Goal: Information Seeking & Learning: Find specific fact

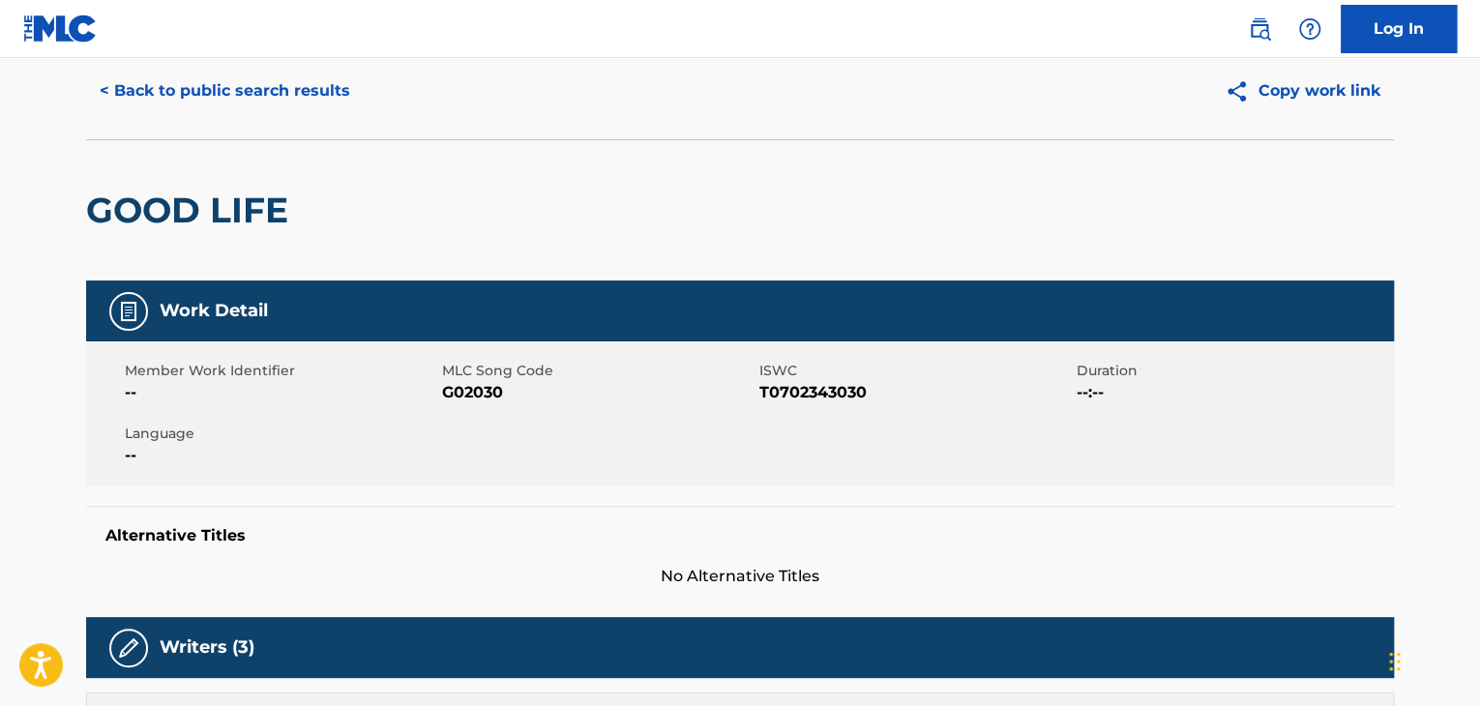
click at [291, 94] on button "< Back to public search results" at bounding box center [225, 91] width 278 height 48
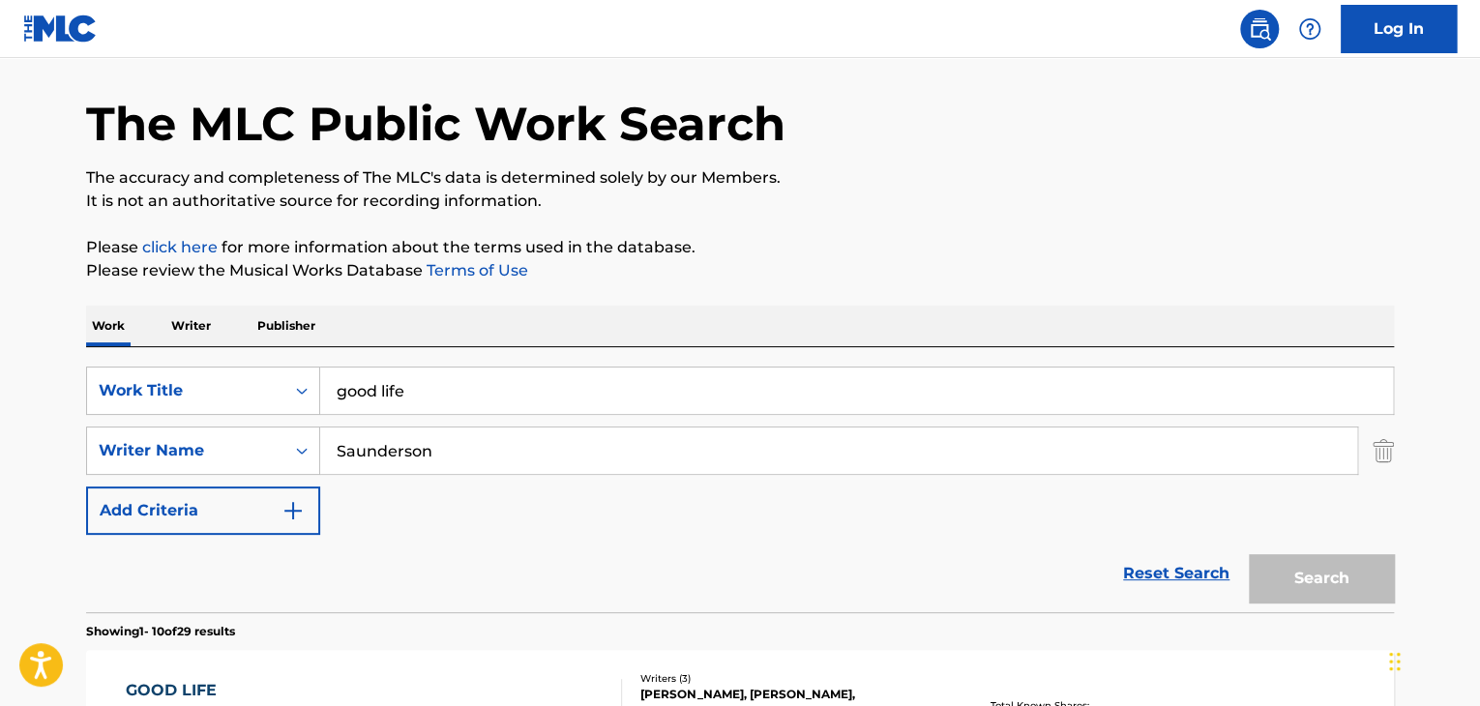
scroll to position [346, 0]
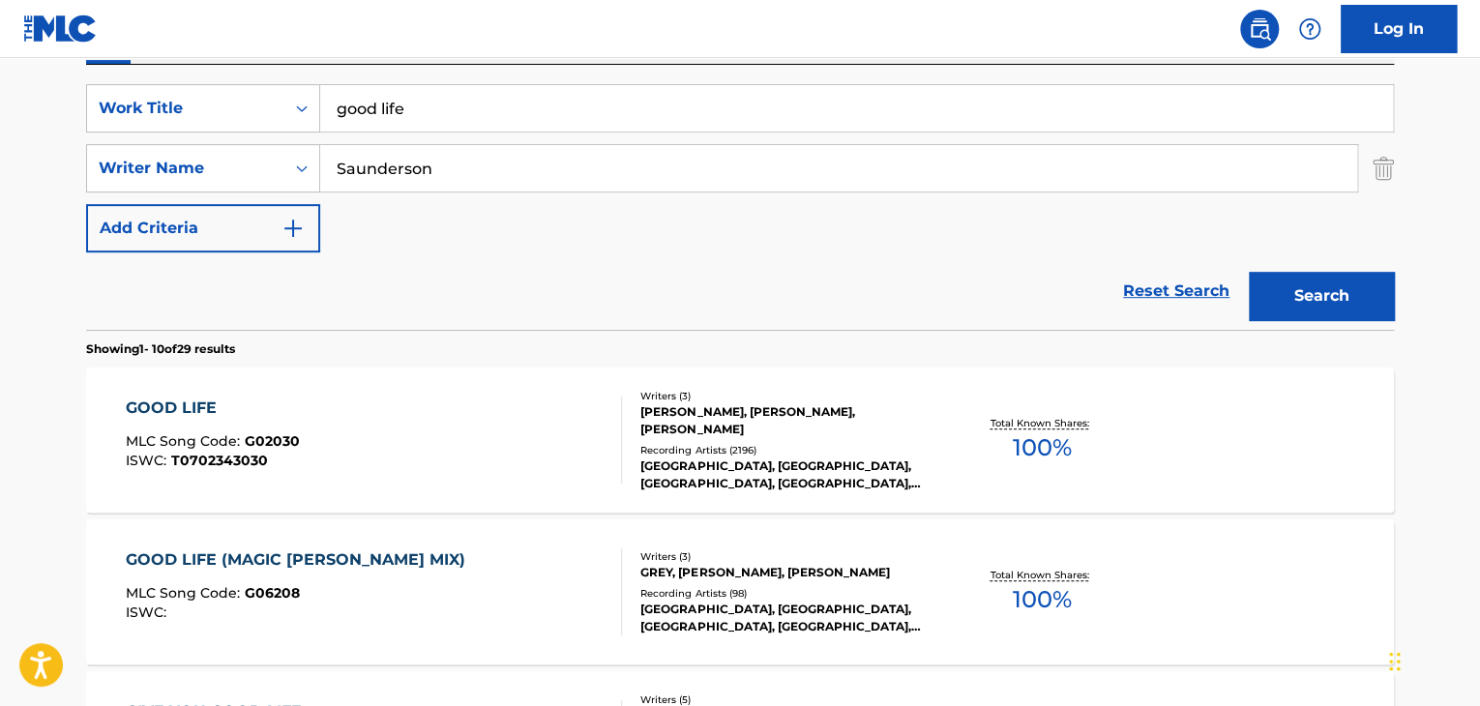
click at [468, 117] on input "good life" at bounding box center [856, 108] width 1073 height 46
paste input "Two Left Feet"
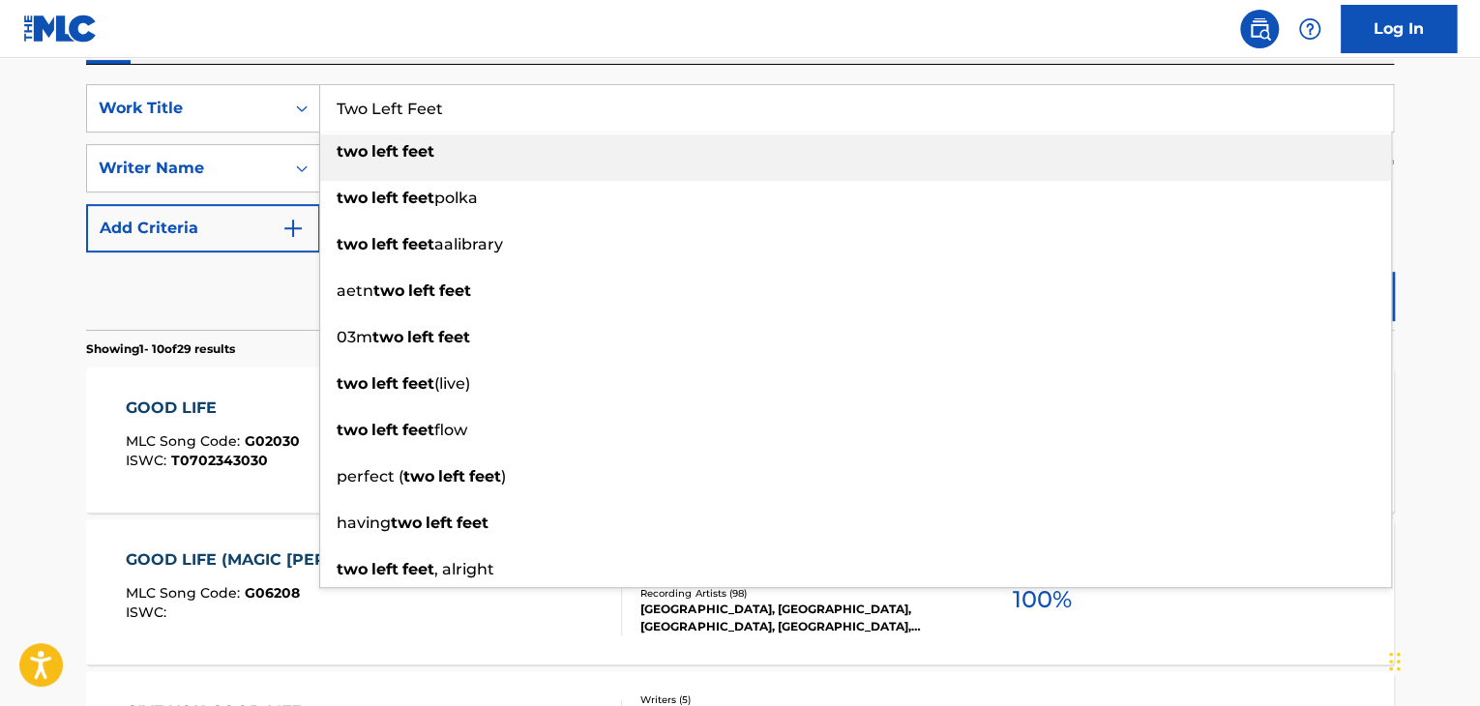
type input "Two Left Feet"
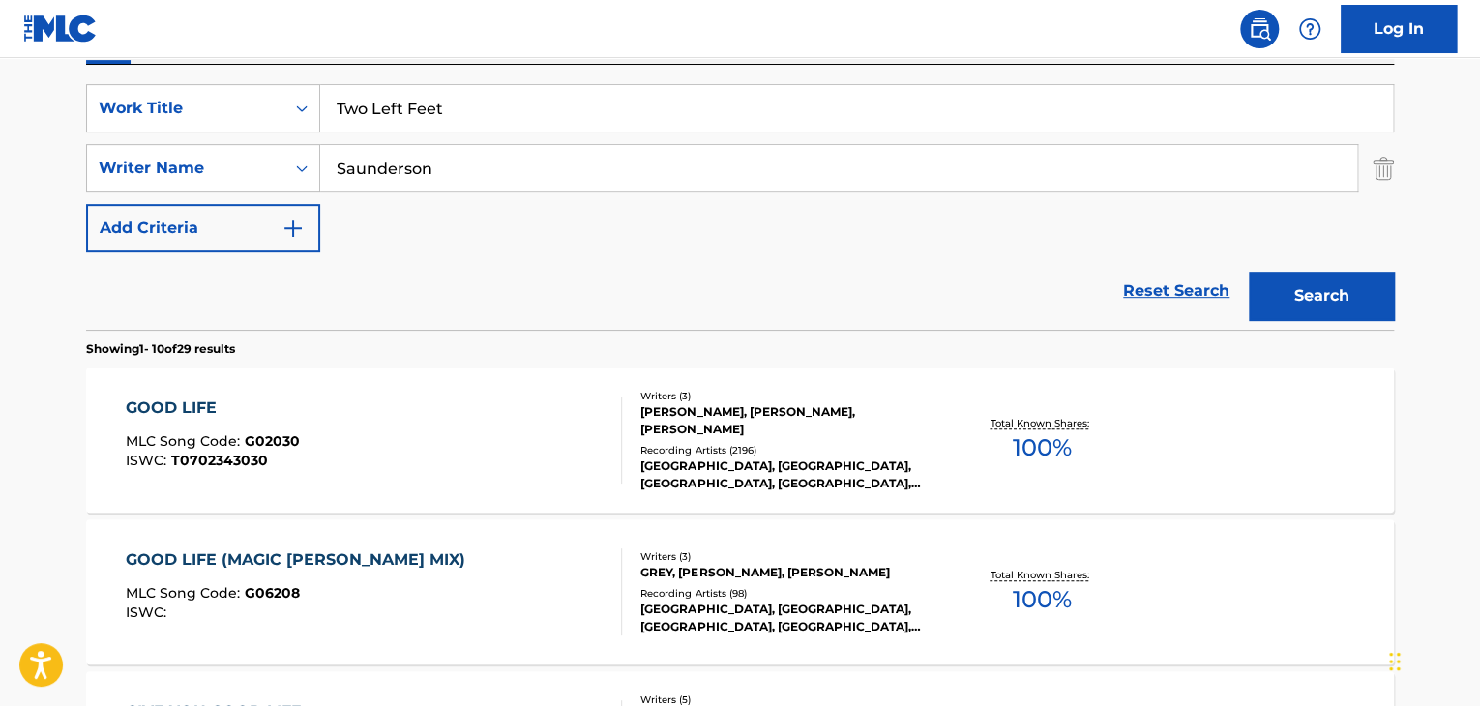
click at [268, 287] on div "Reset Search Search" at bounding box center [740, 290] width 1308 height 77
click at [443, 177] on input "Saunderson" at bounding box center [838, 168] width 1037 height 46
paste input "Garratt"
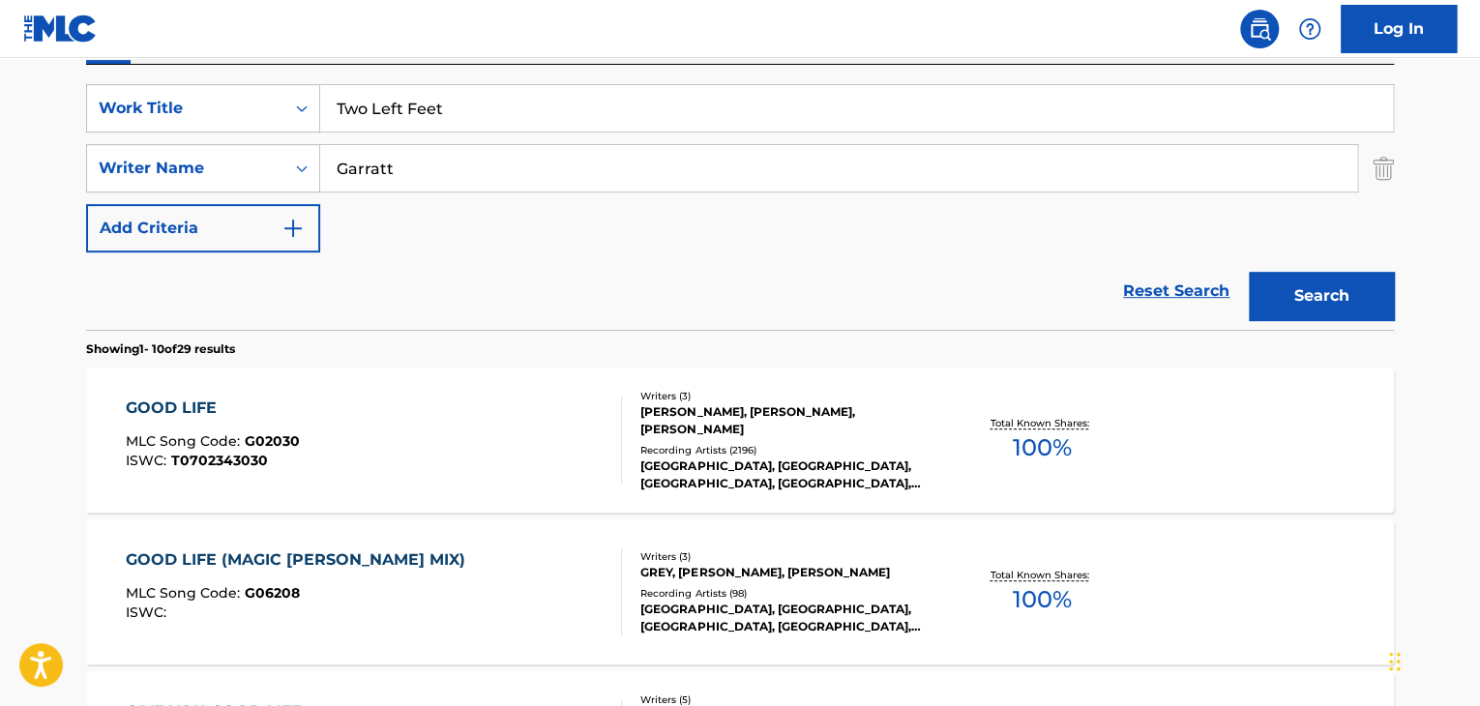
type input "Garratt"
click at [1311, 285] on button "Search" at bounding box center [1321, 296] width 145 height 48
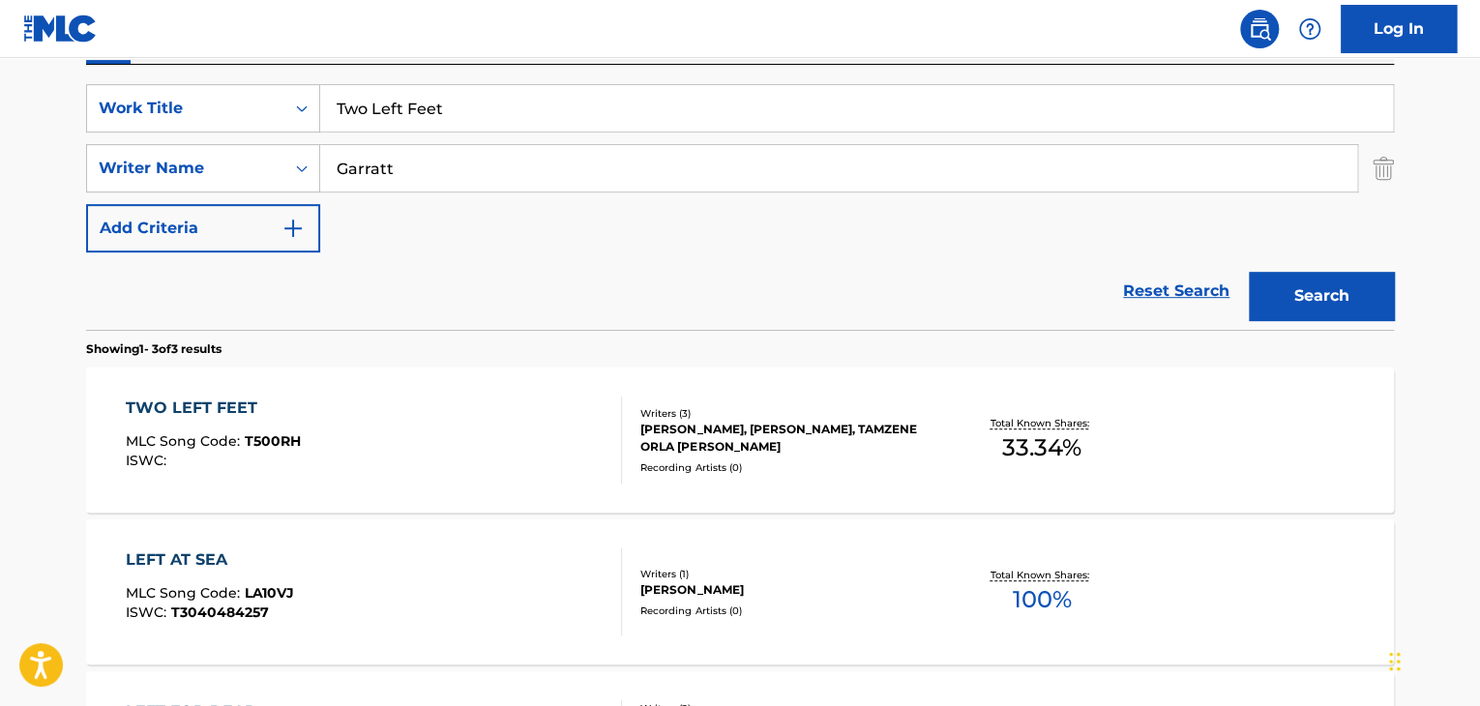
click at [166, 398] on div "TWO LEFT FEET" at bounding box center [213, 408] width 175 height 23
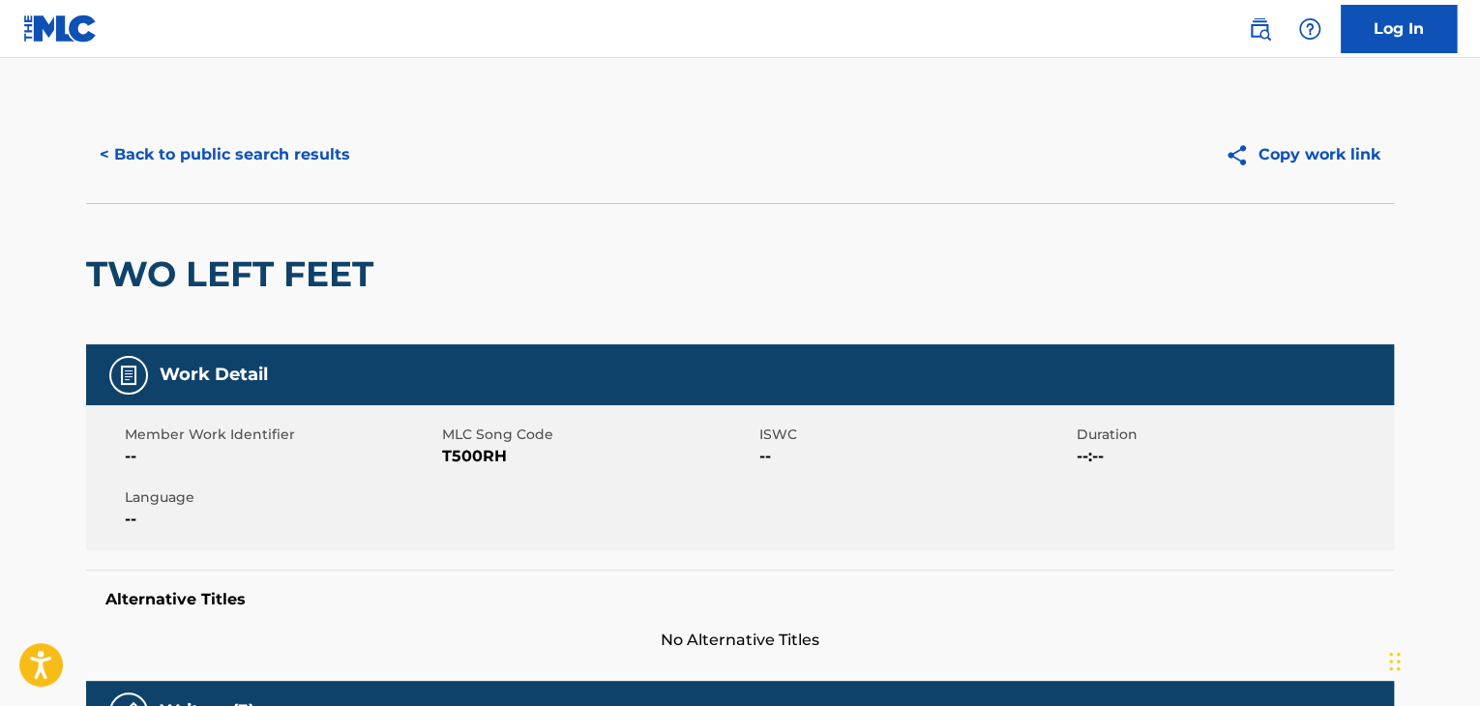
click at [458, 461] on span "T500RH" at bounding box center [598, 456] width 312 height 23
click at [459, 461] on span "T500RH" at bounding box center [598, 456] width 312 height 23
copy span "T500RH"
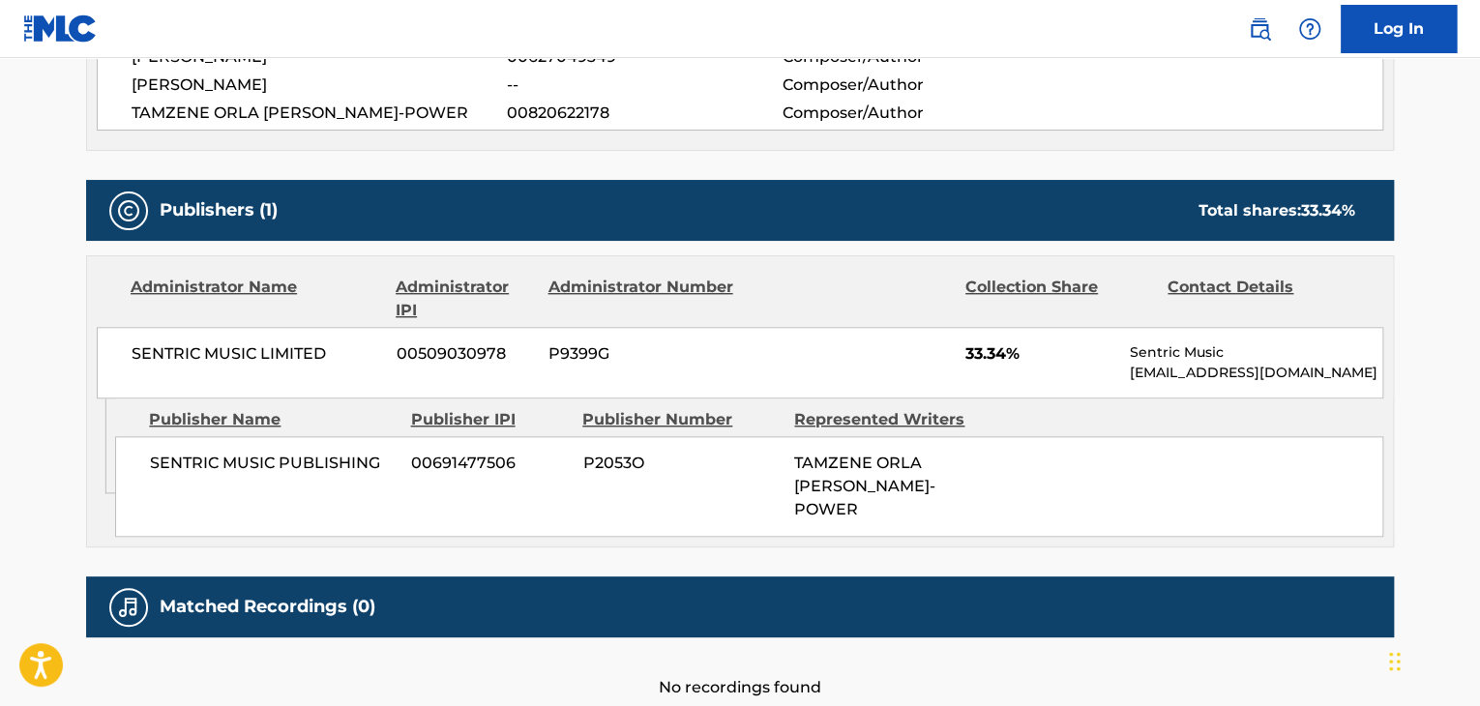
scroll to position [774, 0]
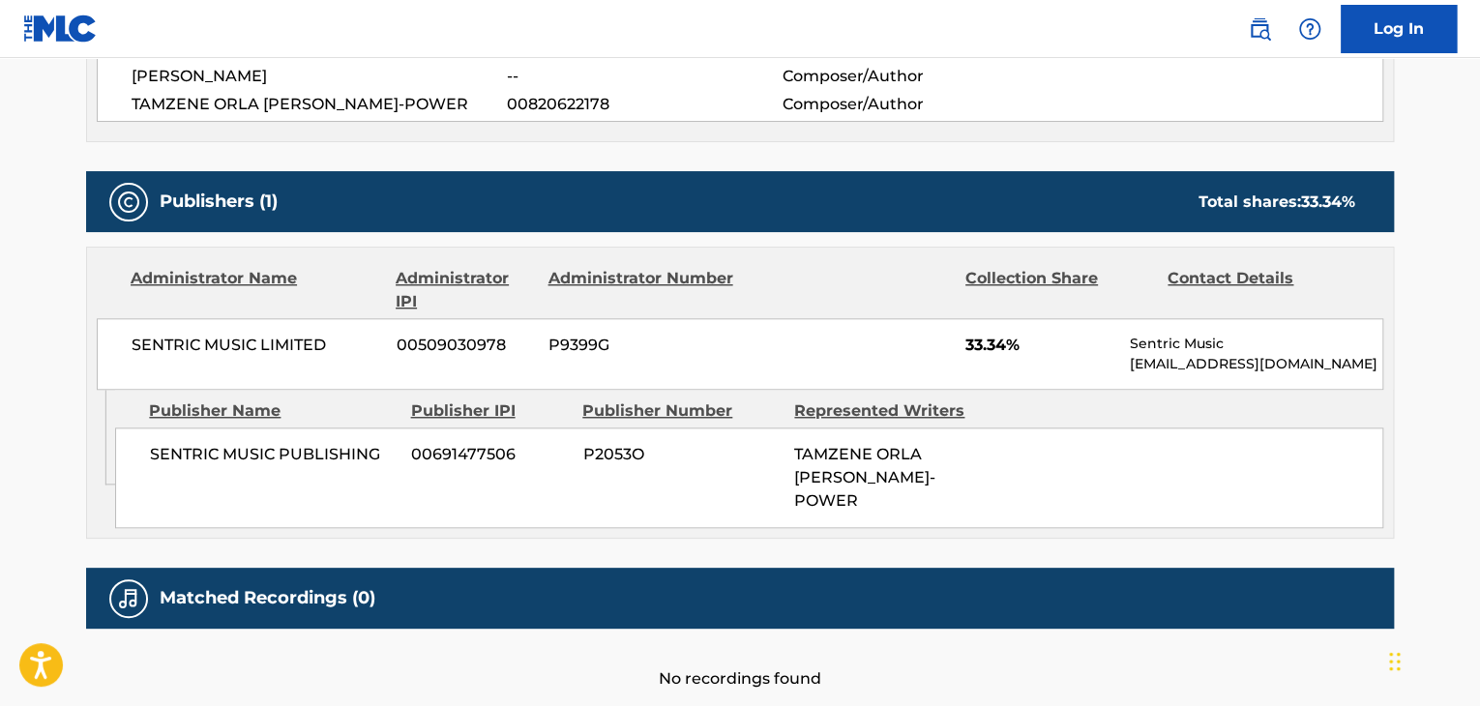
click at [275, 454] on span "SENTRIC MUSIC PUBLISHING" at bounding box center [273, 454] width 247 height 23
copy div "SENTRIC MUSIC PUBLISHING"
drag, startPoint x: 1004, startPoint y: 341, endPoint x: 956, endPoint y: 341, distance: 48.4
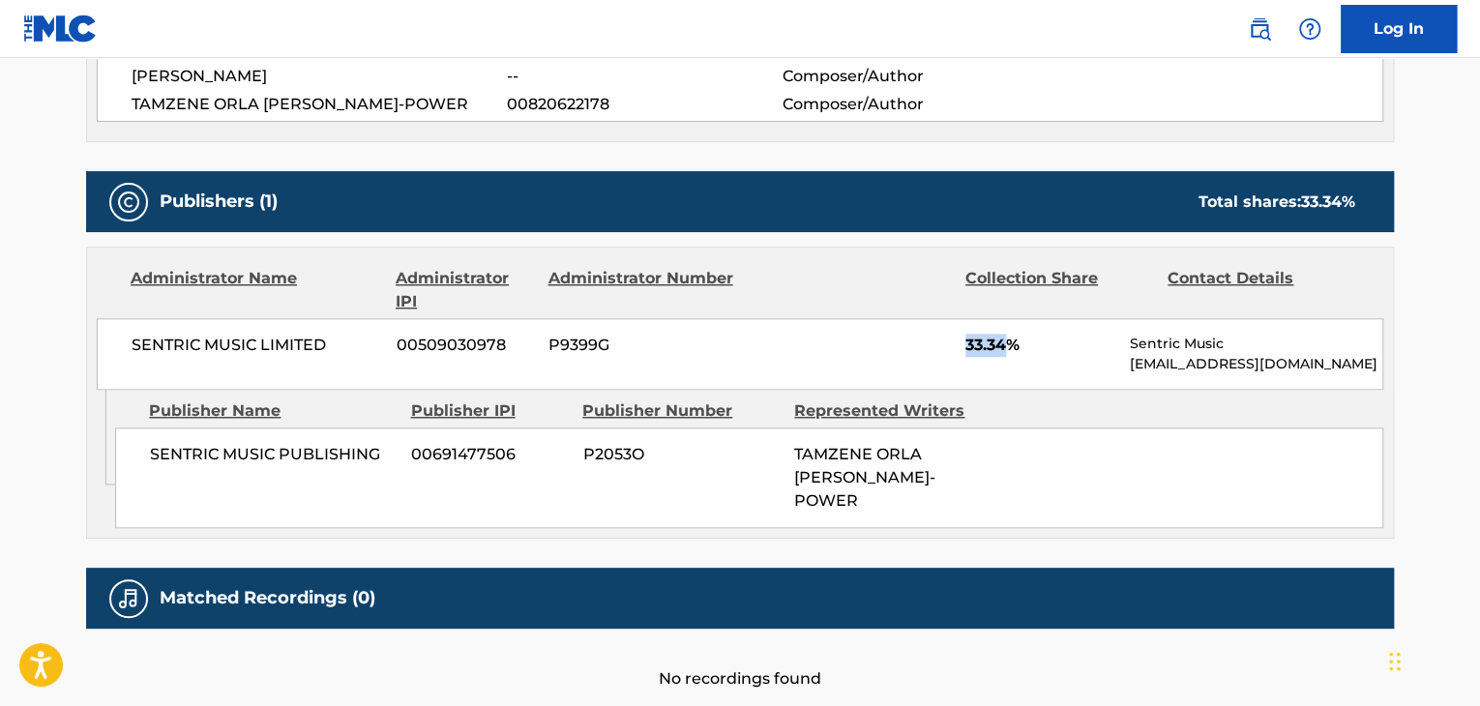
click at [956, 341] on div "SENTRIC MUSIC LIMITED 00509030978 P9399G 33.34% Sentric Music [EMAIL_ADDRESS][D…" at bounding box center [740, 354] width 1286 height 72
copy span "33.34"
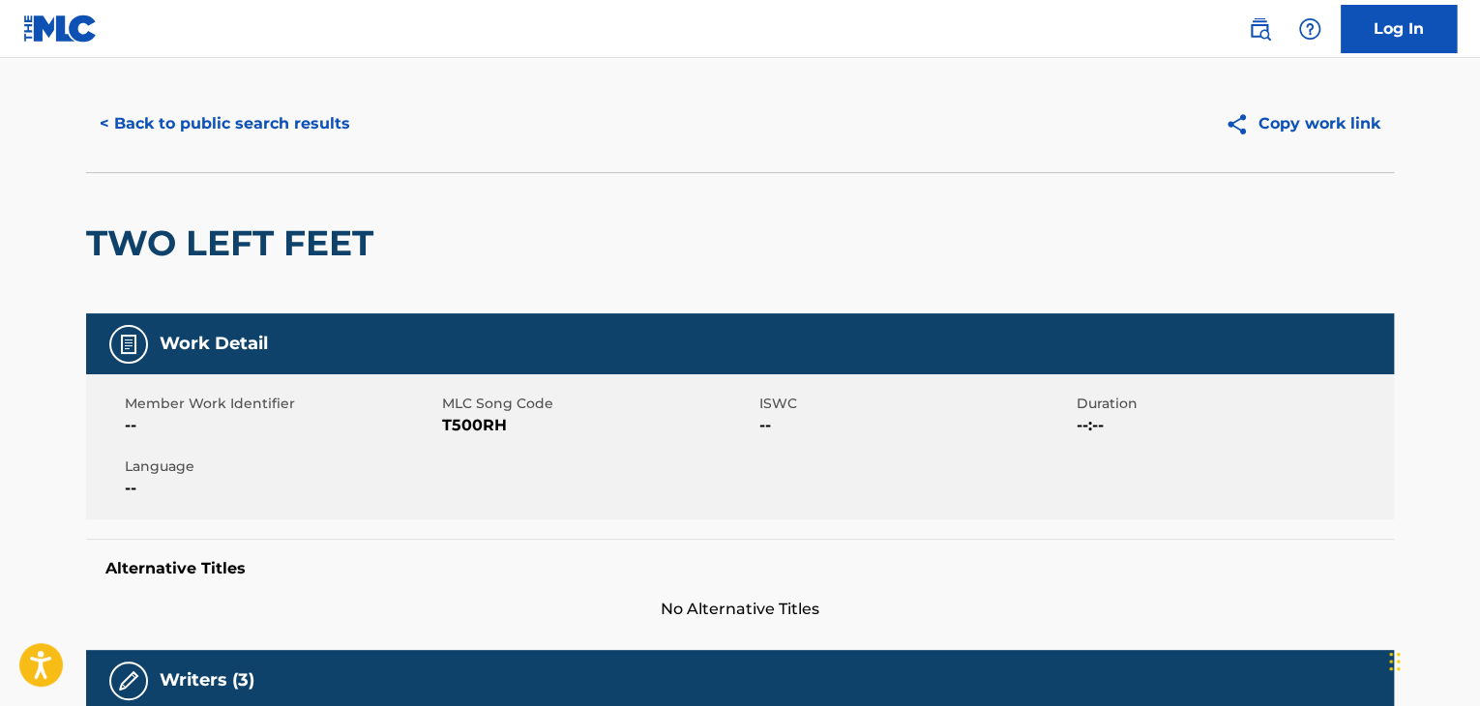
scroll to position [0, 0]
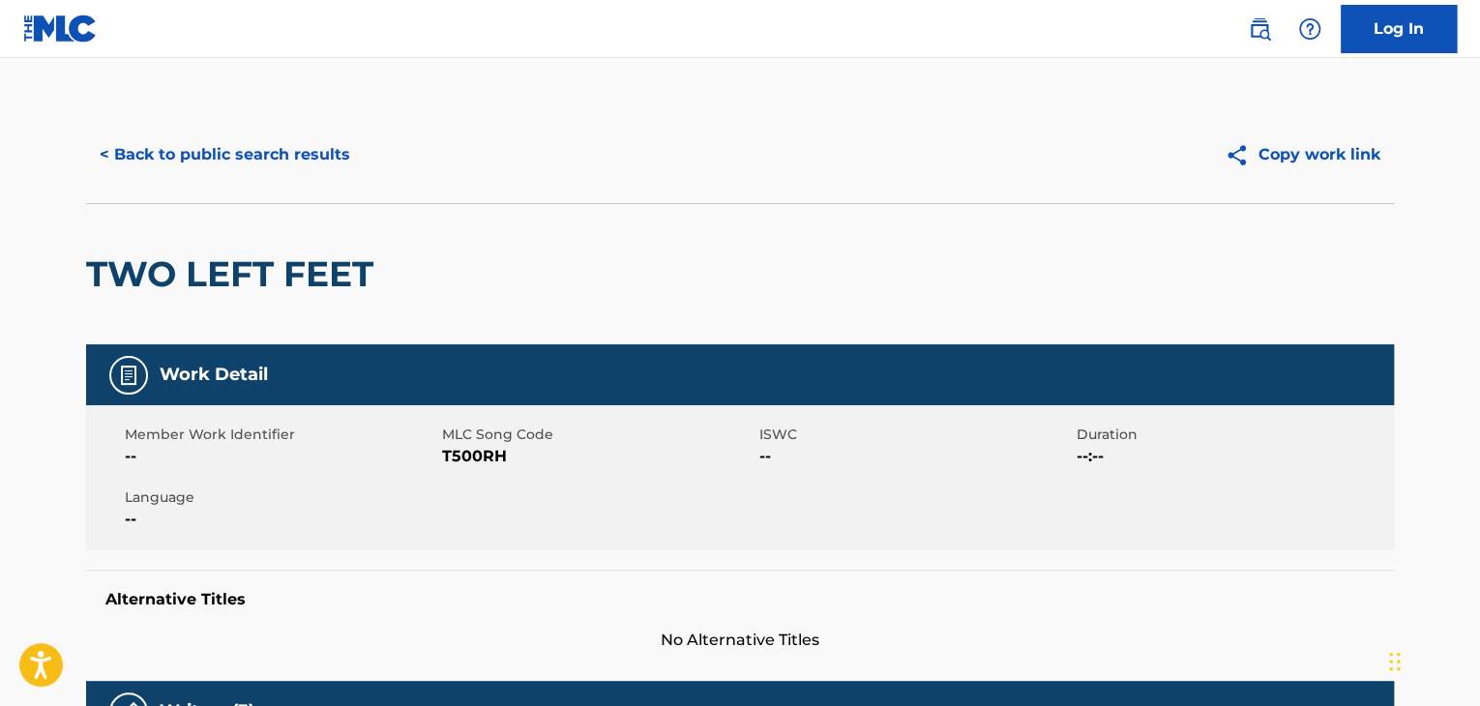
click at [190, 171] on button "< Back to public search results" at bounding box center [225, 155] width 278 height 48
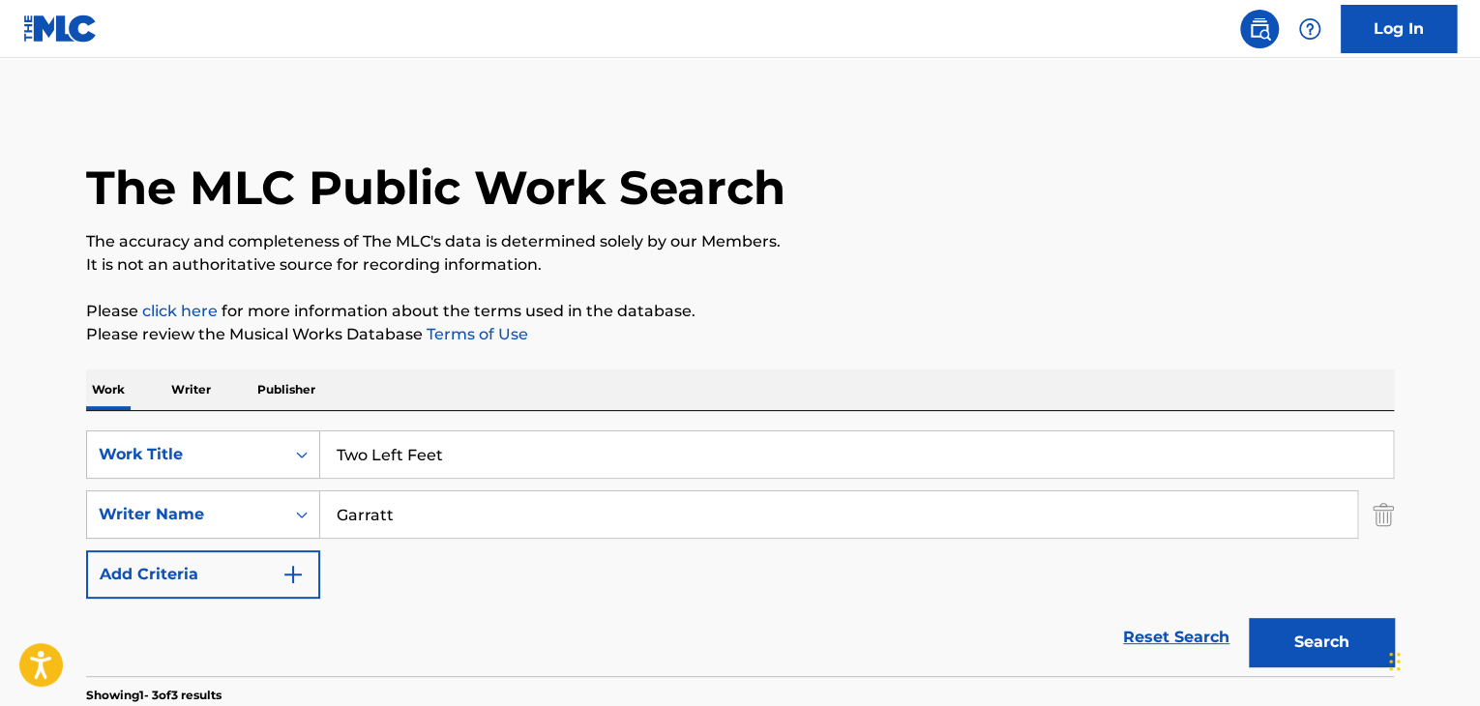
scroll to position [346, 0]
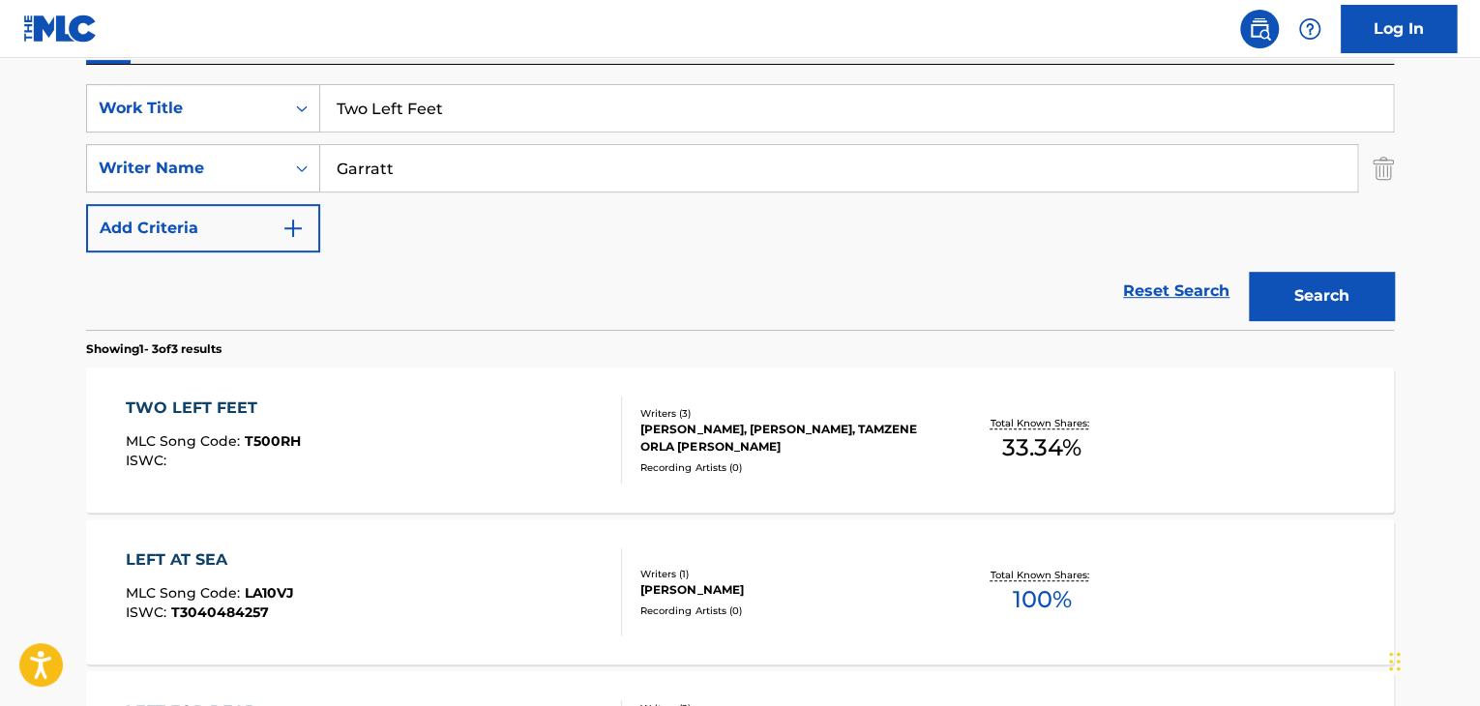
click at [511, 98] on input "Two Left Feet" at bounding box center [856, 108] width 1073 height 46
paste input "My Bones"
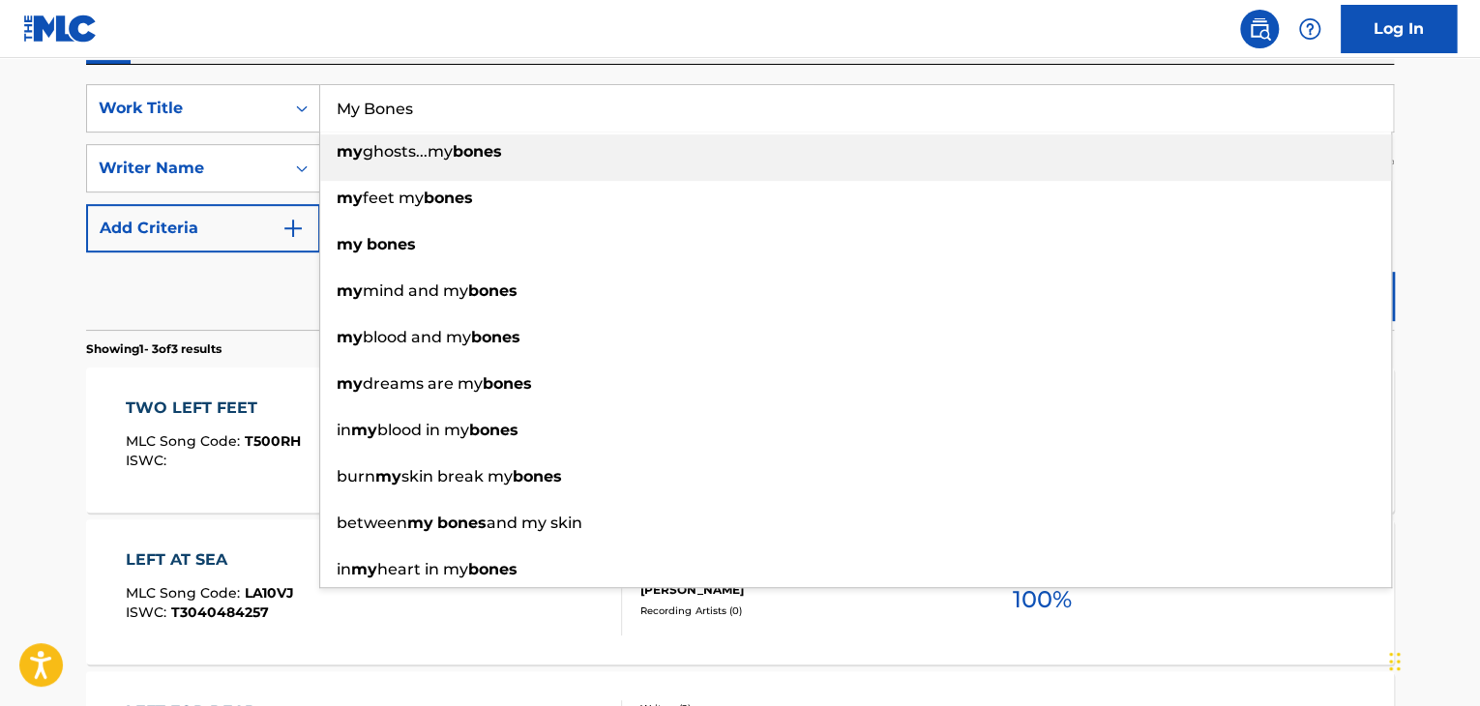
type input "My Bones"
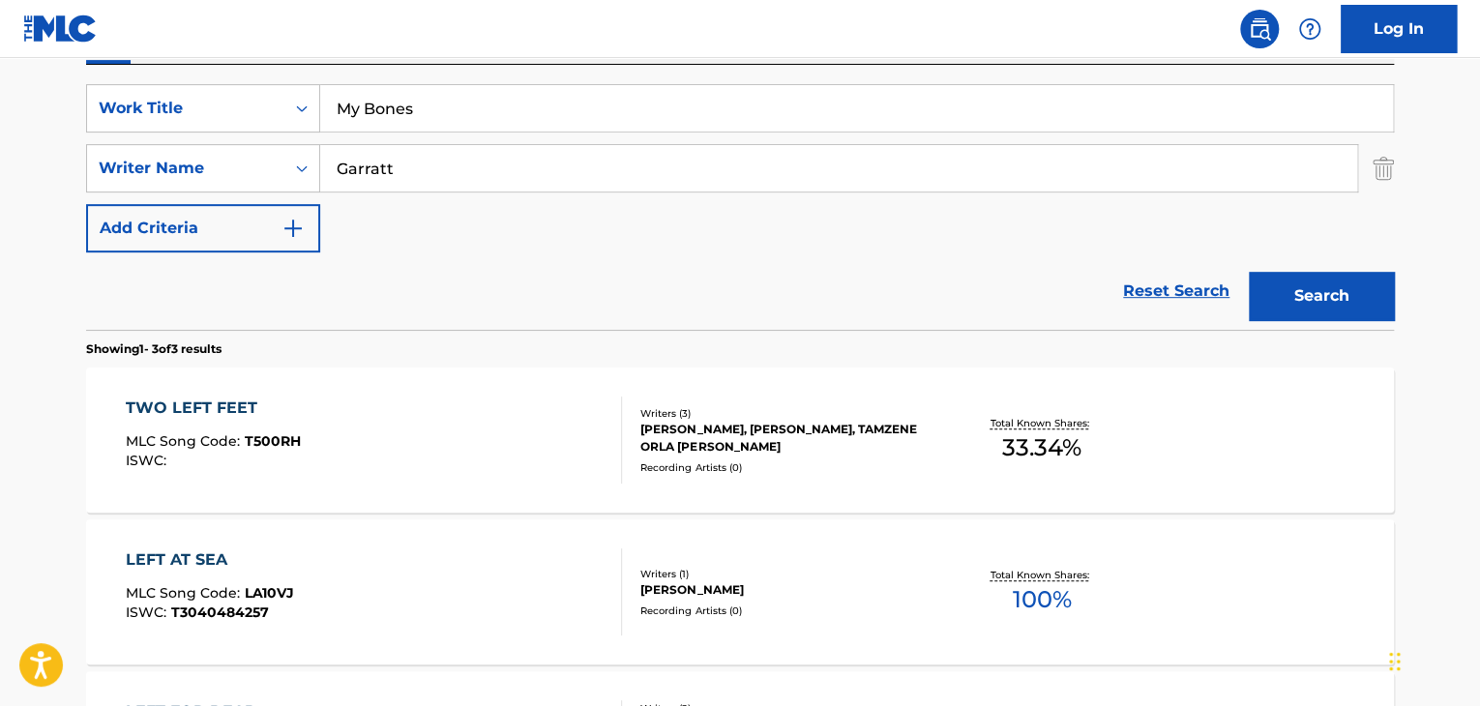
click at [835, 183] on input "Garratt" at bounding box center [838, 168] width 1037 height 46
click at [835, 182] on input "Garratt" at bounding box center [838, 168] width 1037 height 46
paste input "Kaggwa"
type input "Kaggwa"
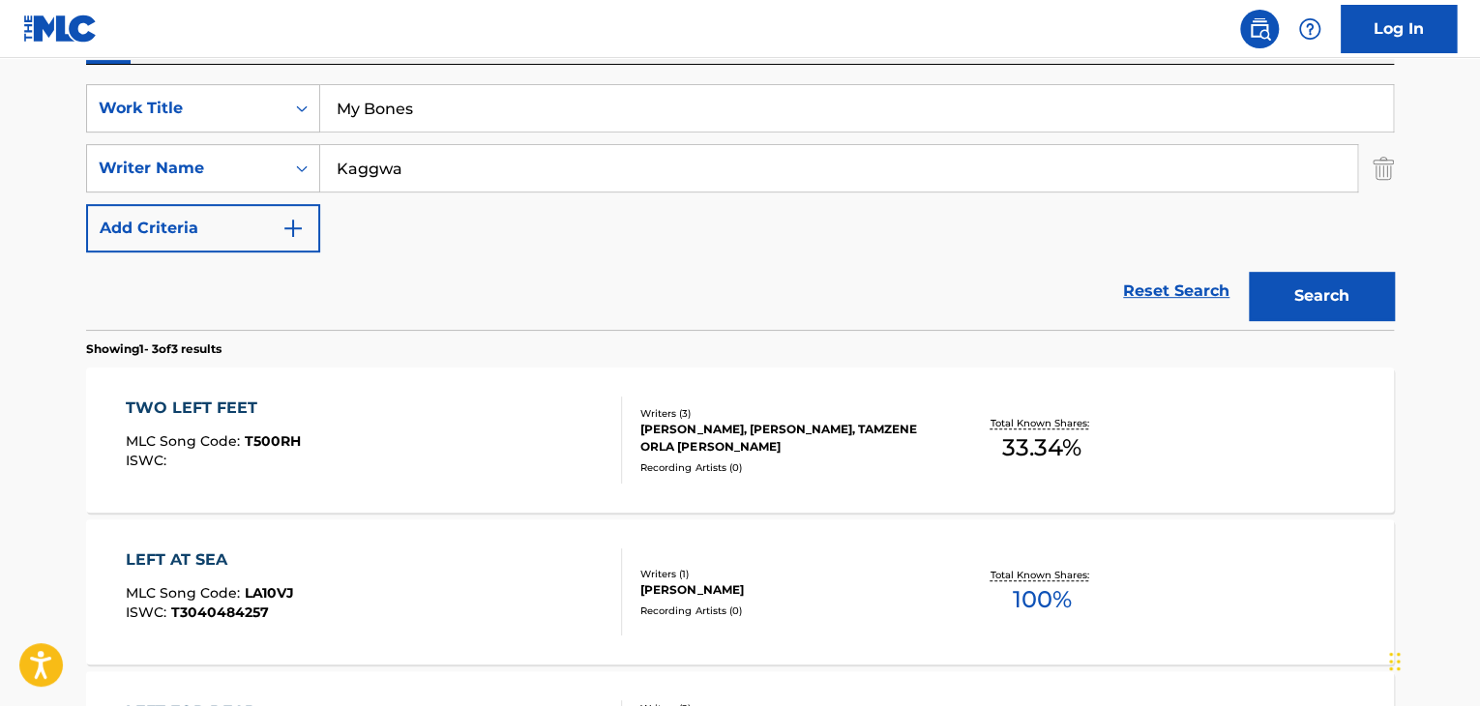
click at [1300, 298] on button "Search" at bounding box center [1321, 296] width 145 height 48
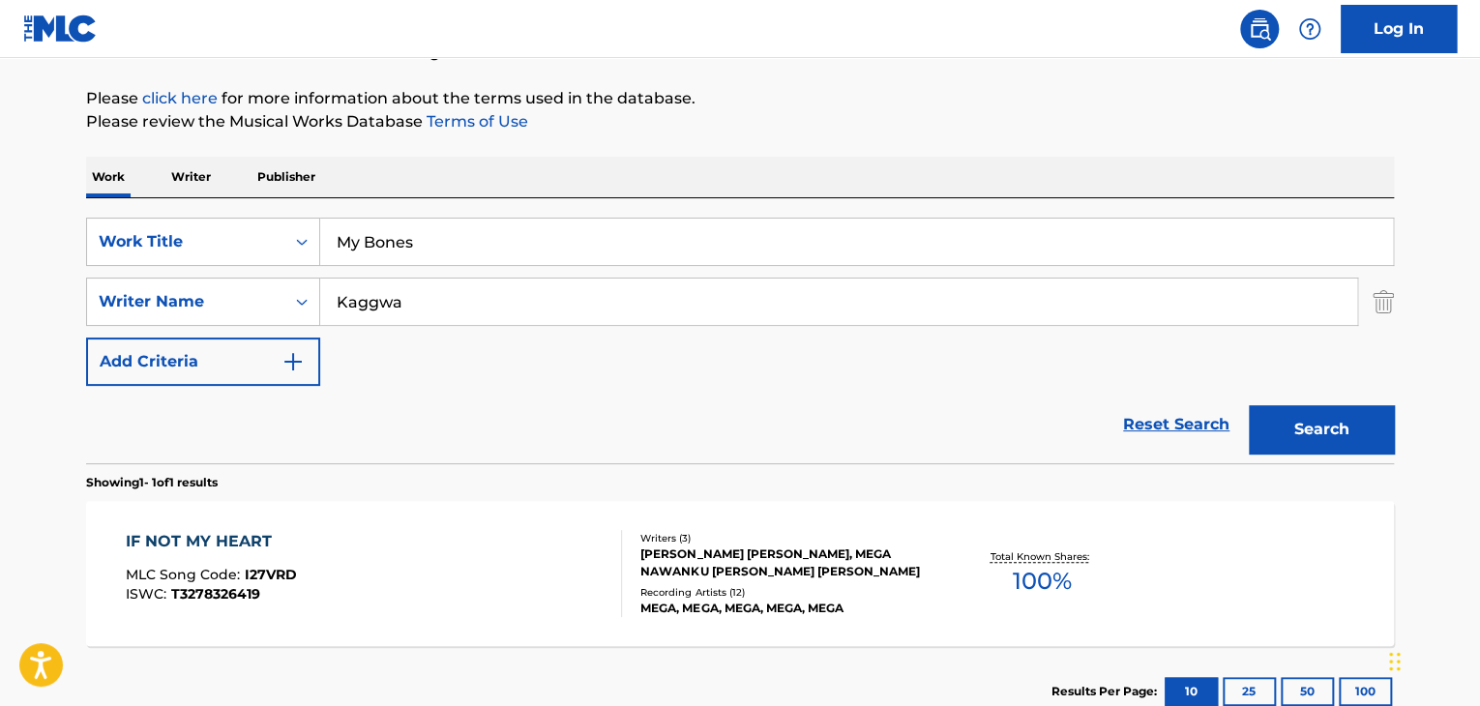
scroll to position [23, 0]
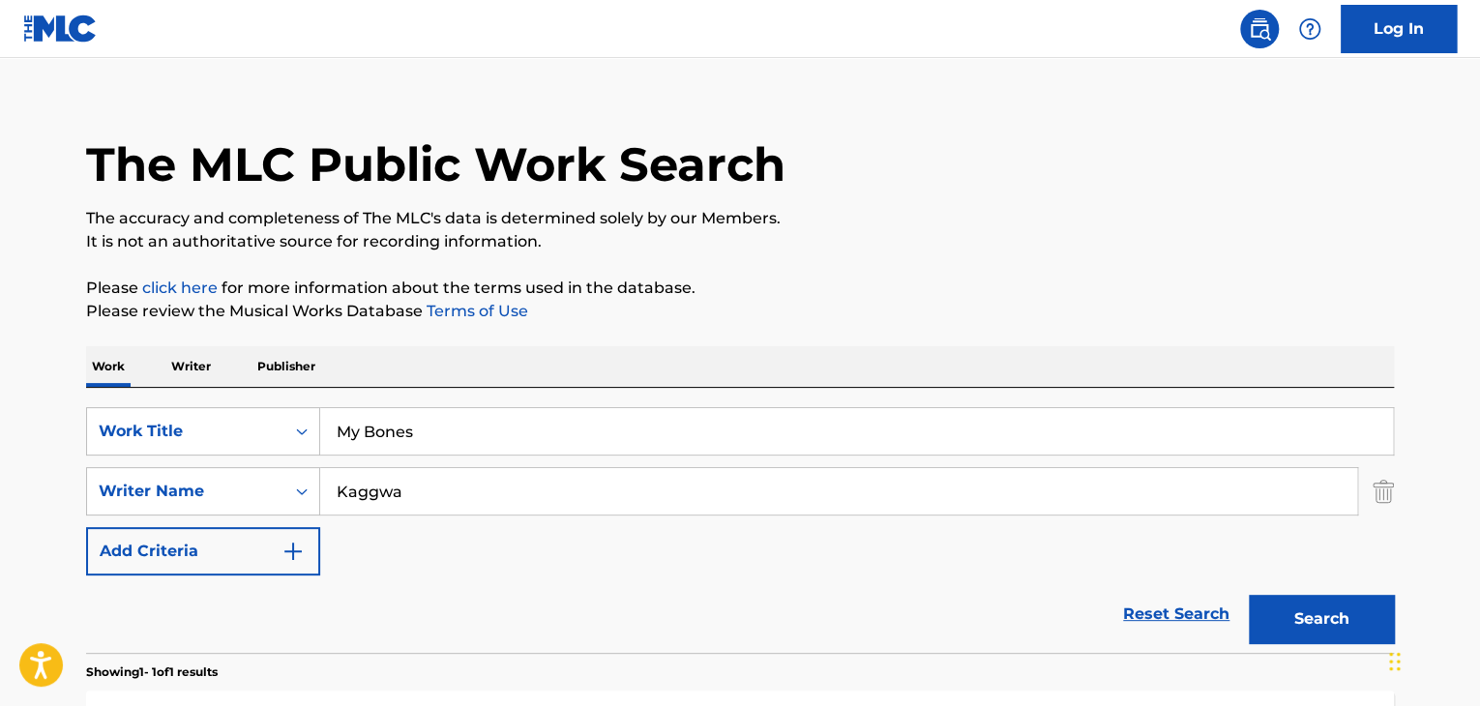
click at [549, 412] on input "My Bones" at bounding box center [856, 431] width 1073 height 46
click at [550, 412] on input "My Bones" at bounding box center [856, 431] width 1073 height 46
paste input "[MEDICAL_DATA] Forever Forever The [MEDICAL_DATA]"
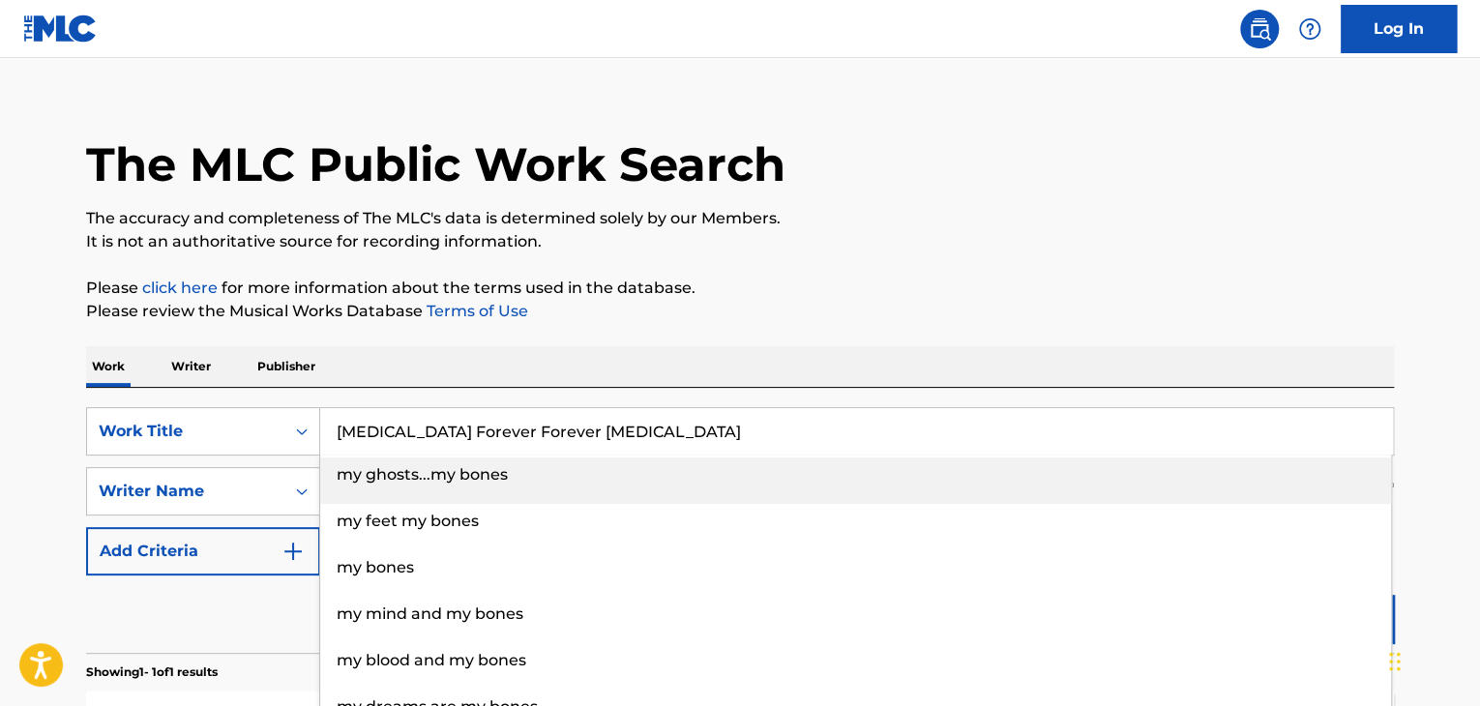
type input "[MEDICAL_DATA] Forever Forever [MEDICAL_DATA]"
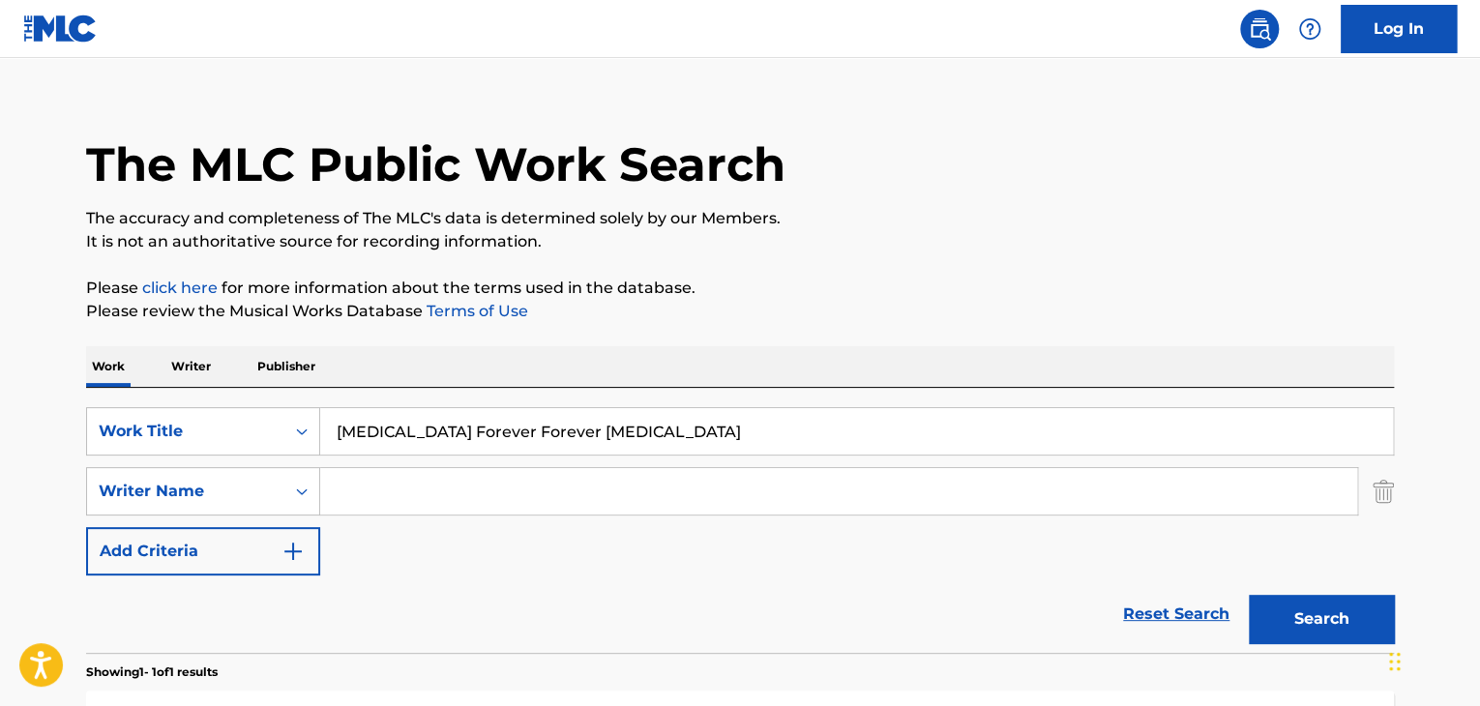
click at [1249, 595] on button "Search" at bounding box center [1321, 619] width 145 height 48
click at [628, 454] on div "[MEDICAL_DATA] Forever Forever [MEDICAL_DATA]" at bounding box center [857, 431] width 1074 height 48
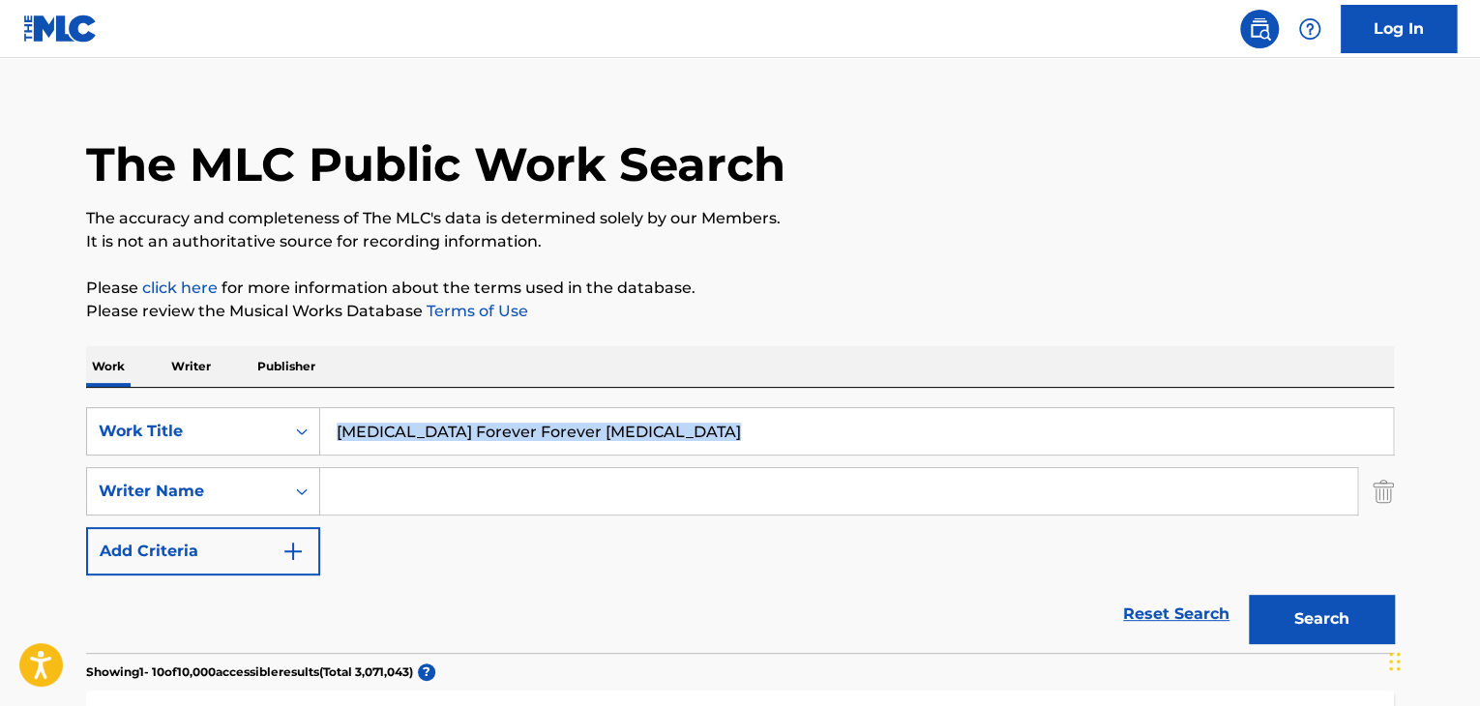
click at [628, 454] on div "[MEDICAL_DATA] Forever Forever [MEDICAL_DATA]" at bounding box center [857, 431] width 1074 height 48
click at [628, 453] on input "[MEDICAL_DATA] Forever Forever [MEDICAL_DATA]" at bounding box center [856, 431] width 1073 height 46
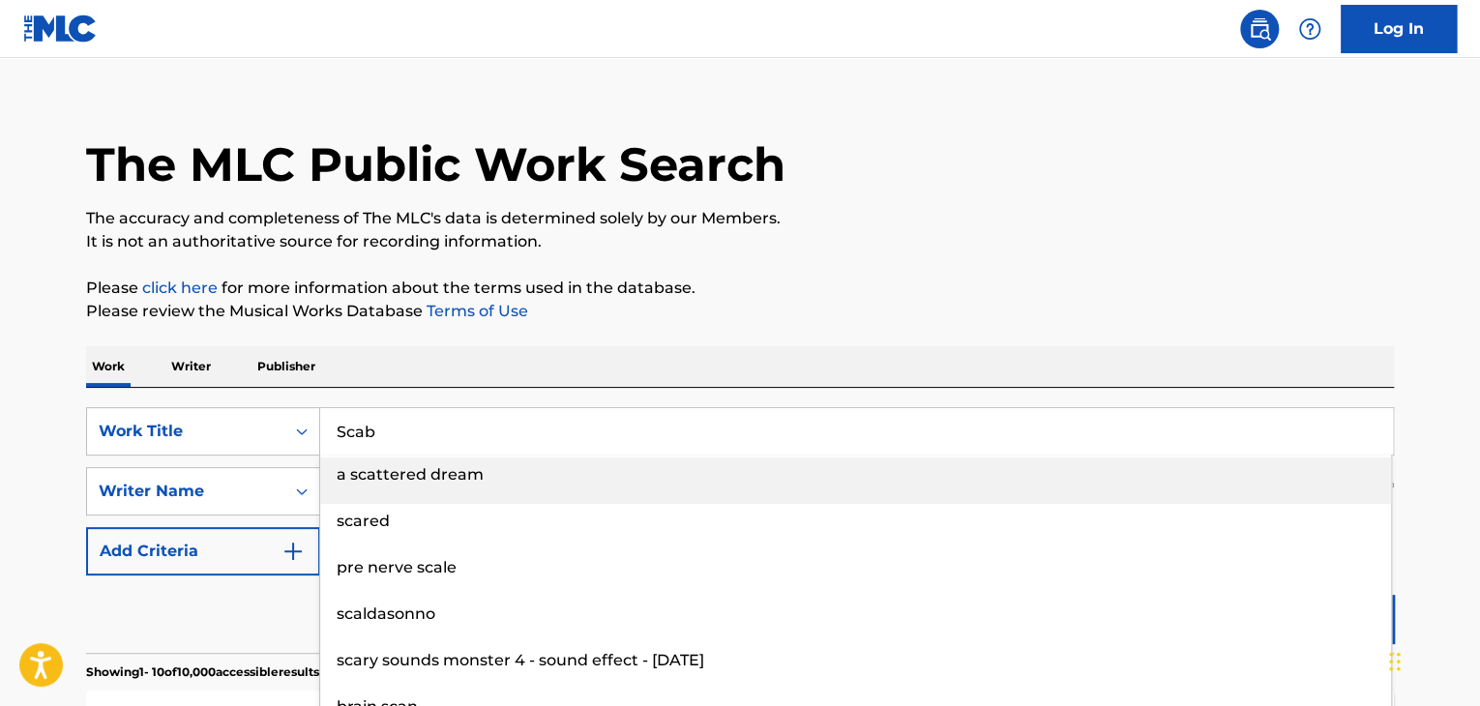
type input "Scab"
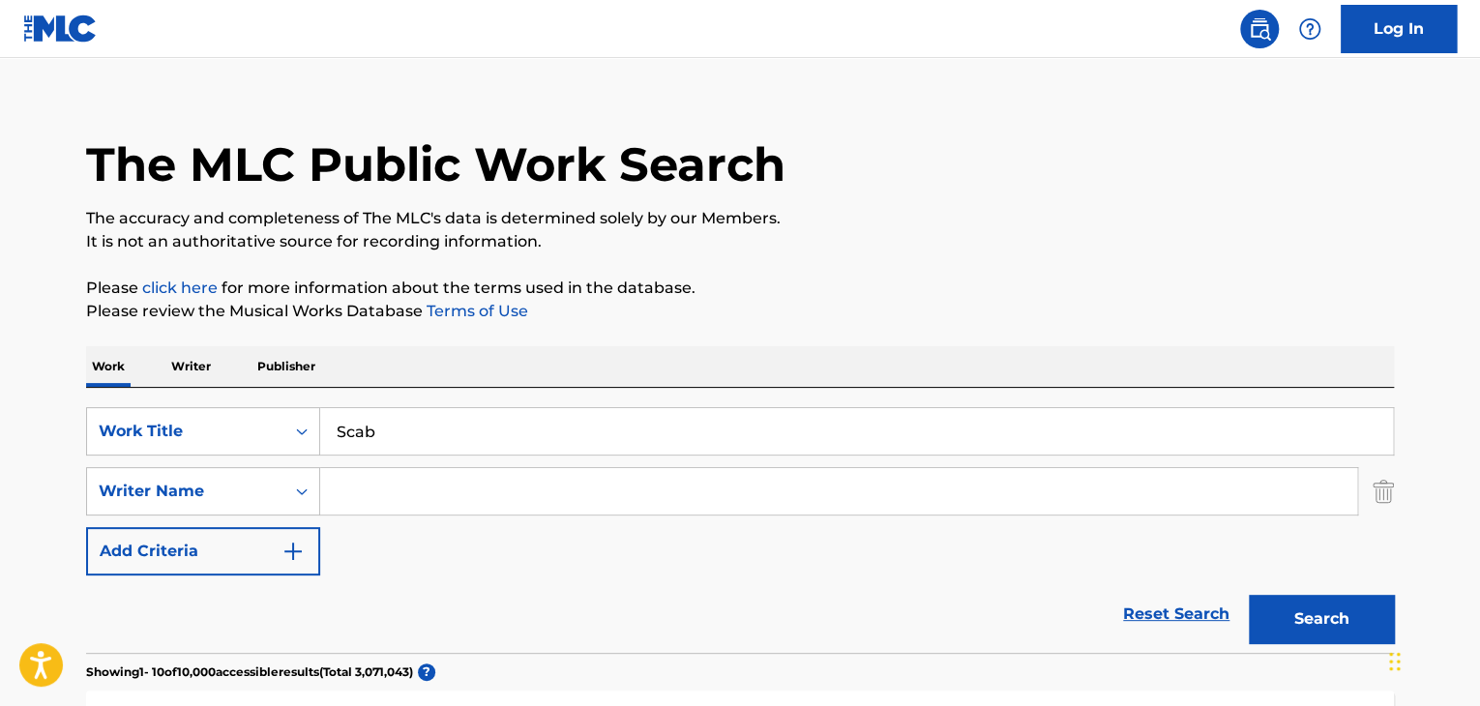
paste input "Search Form"
paste input "[PERSON_NAME]"
type input "Vynehall"
click at [1249, 595] on button "Search" at bounding box center [1321, 619] width 145 height 48
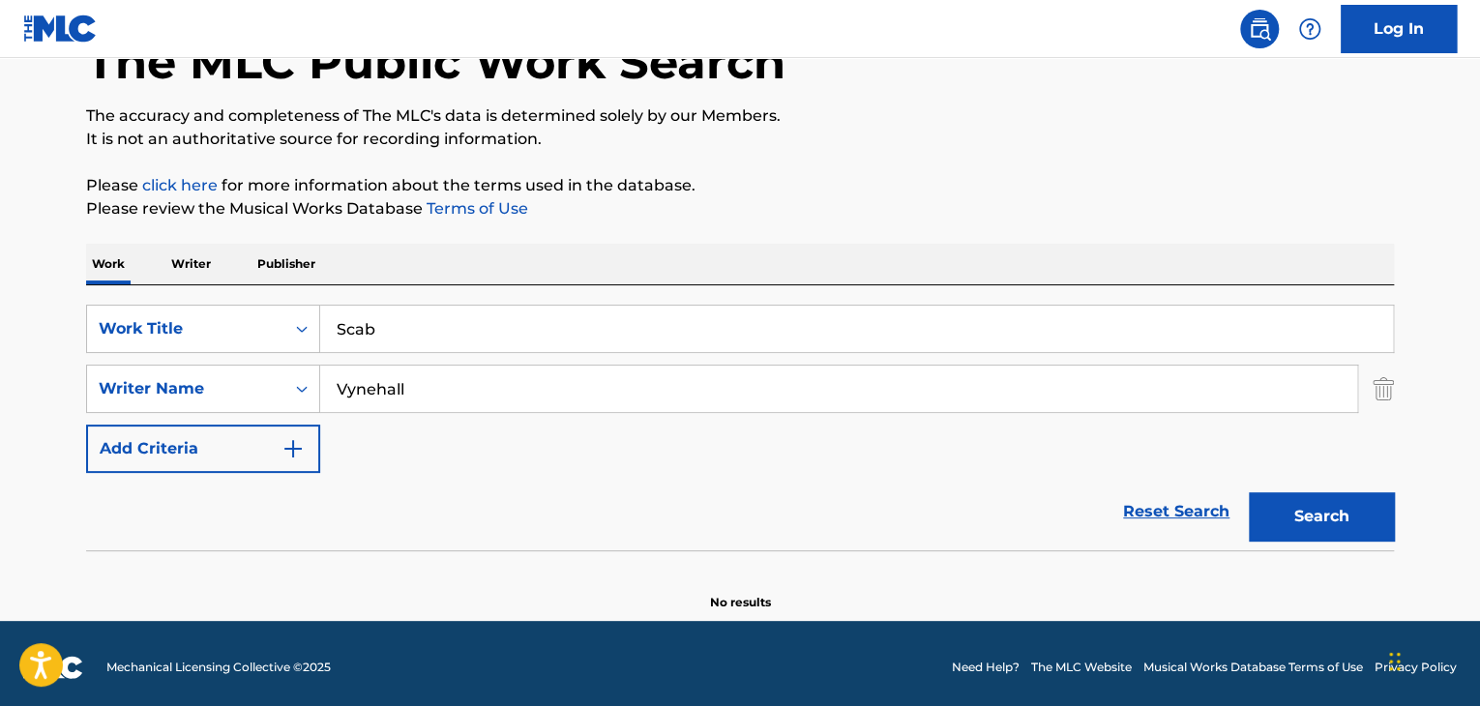
scroll to position [133, 0]
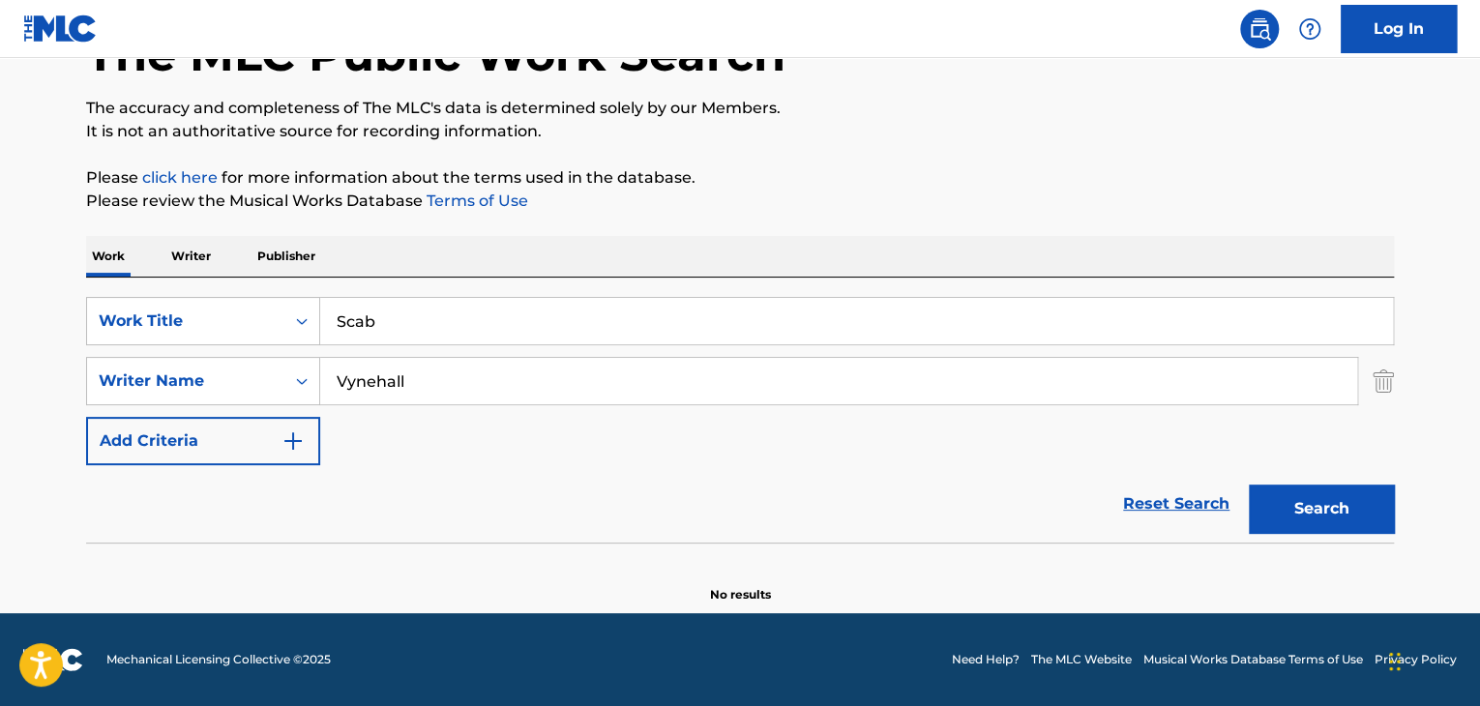
click at [624, 294] on div "SearchWithCriteria94b7c110-9e97-4d64-9c81-5803be8259da Work Title Scab SearchWi…" at bounding box center [740, 410] width 1308 height 265
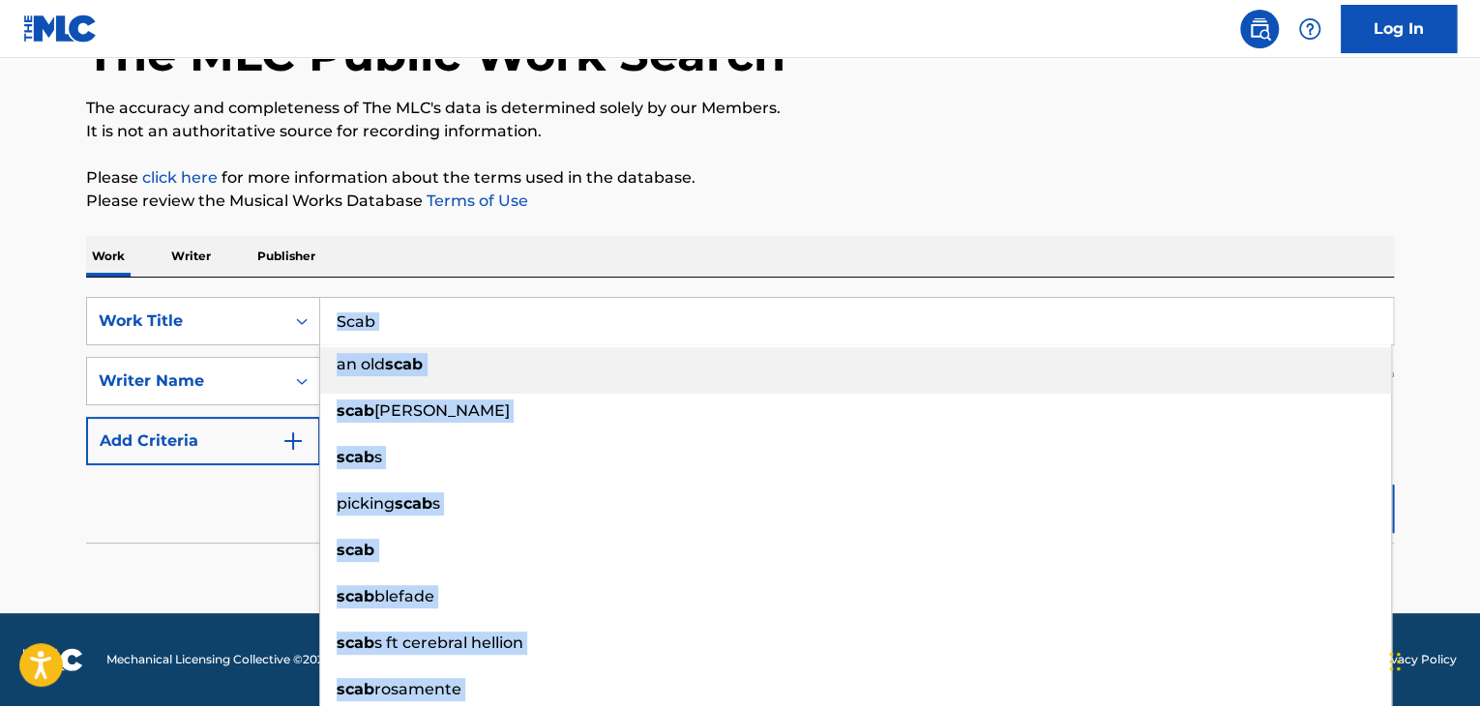
click at [627, 311] on input "Scab" at bounding box center [856, 321] width 1073 height 46
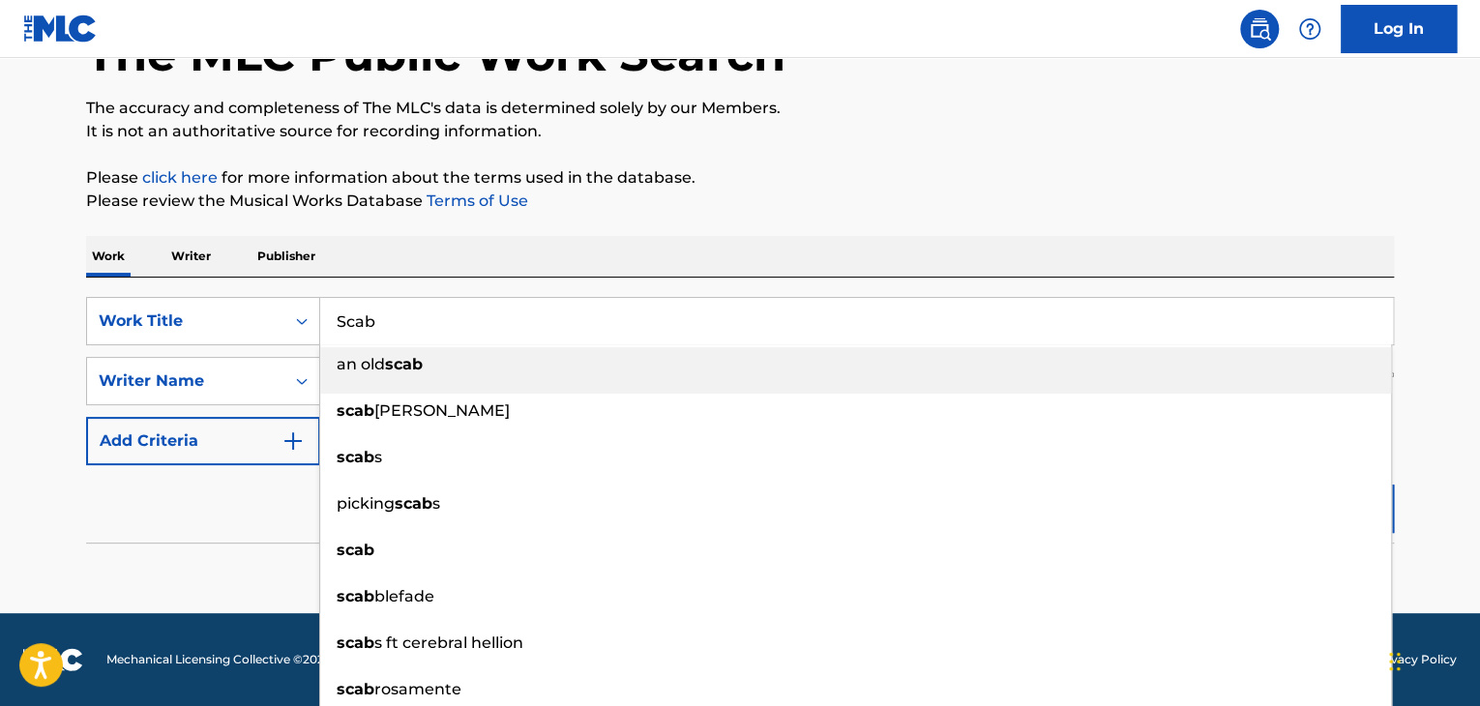
click at [627, 311] on input "Scab" at bounding box center [856, 321] width 1073 height 46
paste input "trange Things Happen"
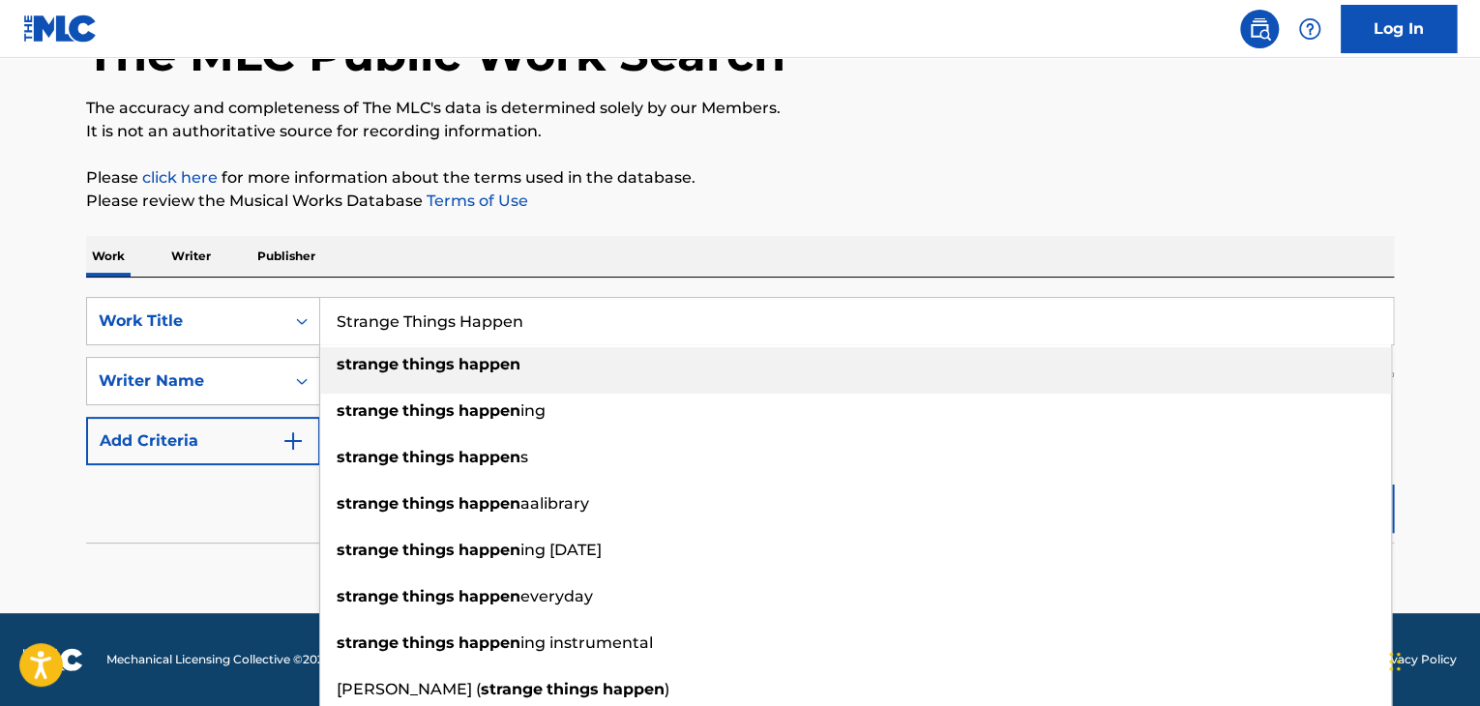
type input "Strange Things Happen"
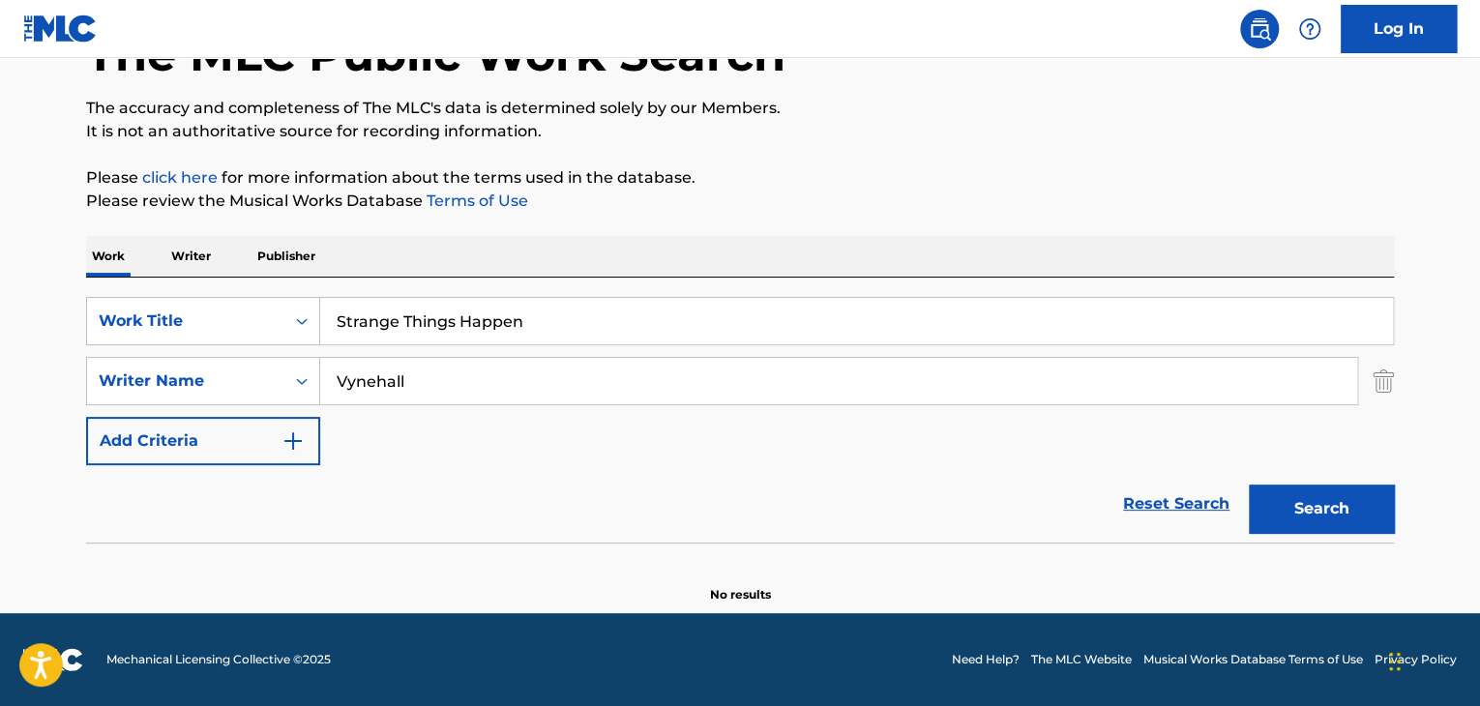
click at [804, 399] on input "Vynehall" at bounding box center [838, 381] width 1037 height 46
paste input "Goldfrapp"
type input "Goldfrapp"
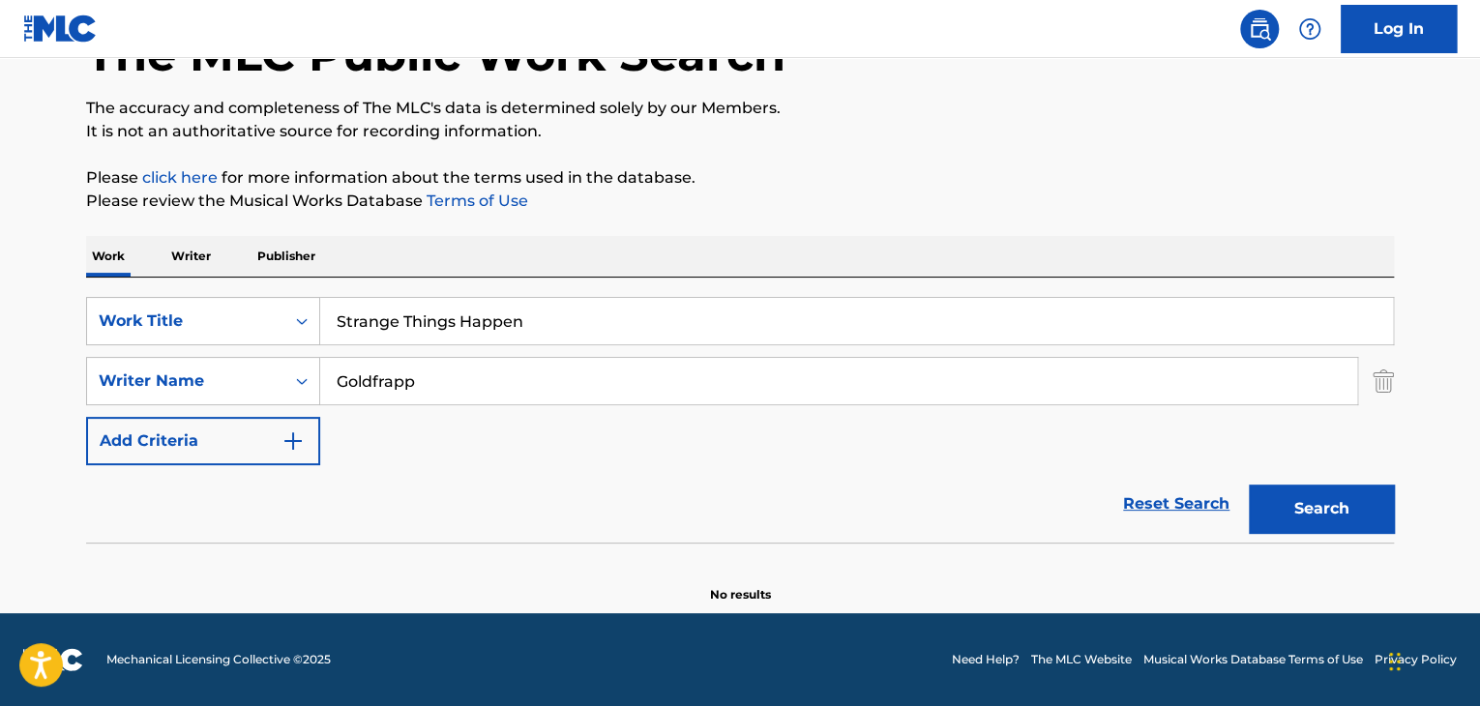
click at [1346, 496] on button "Search" at bounding box center [1321, 509] width 145 height 48
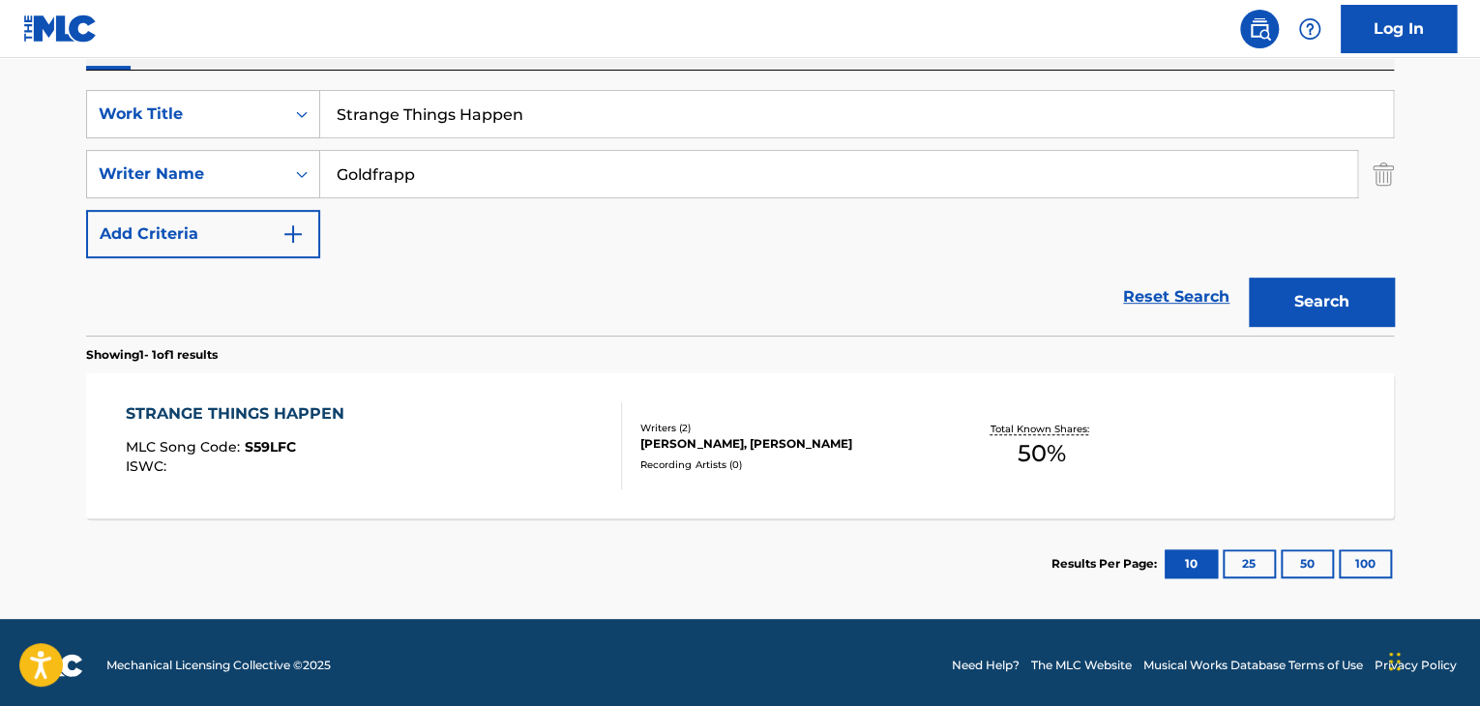
scroll to position [346, 0]
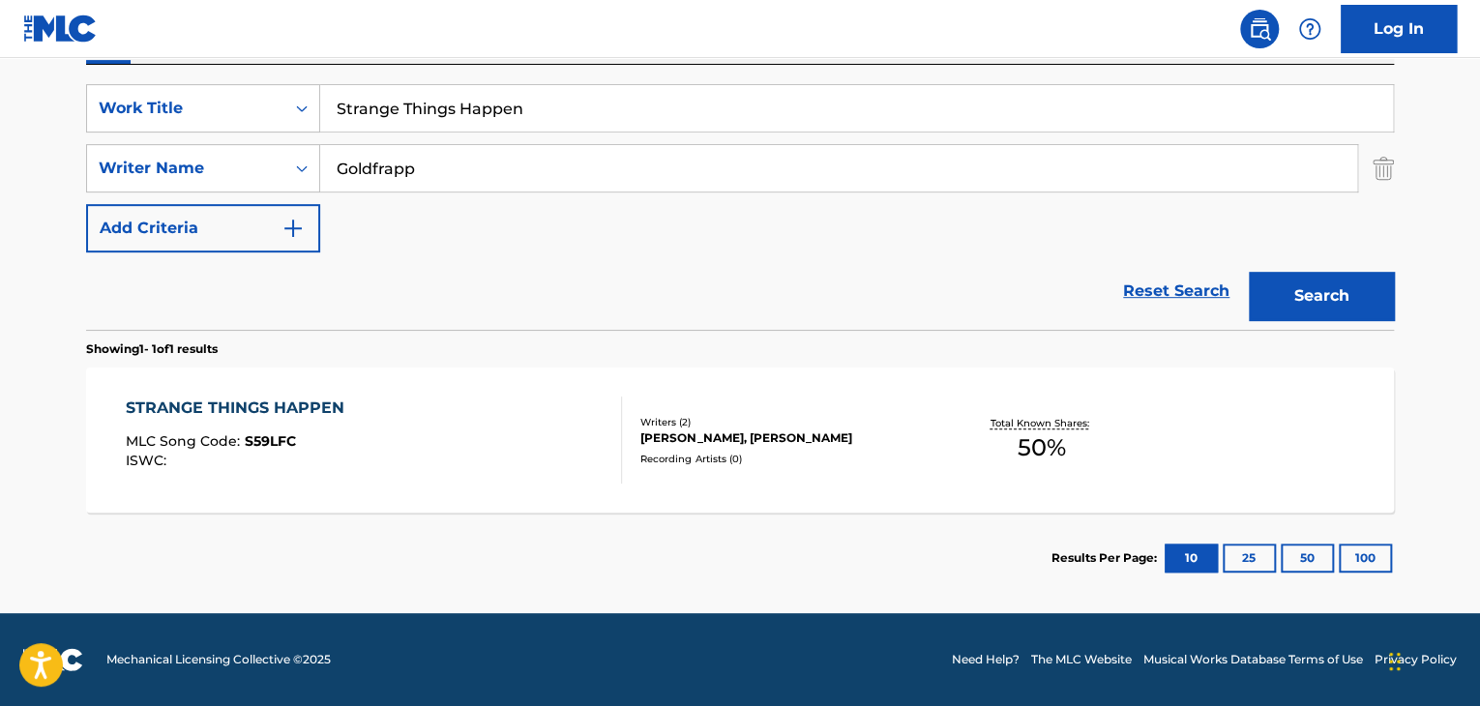
click at [315, 411] on div "STRANGE THINGS HAPPEN" at bounding box center [240, 408] width 228 height 23
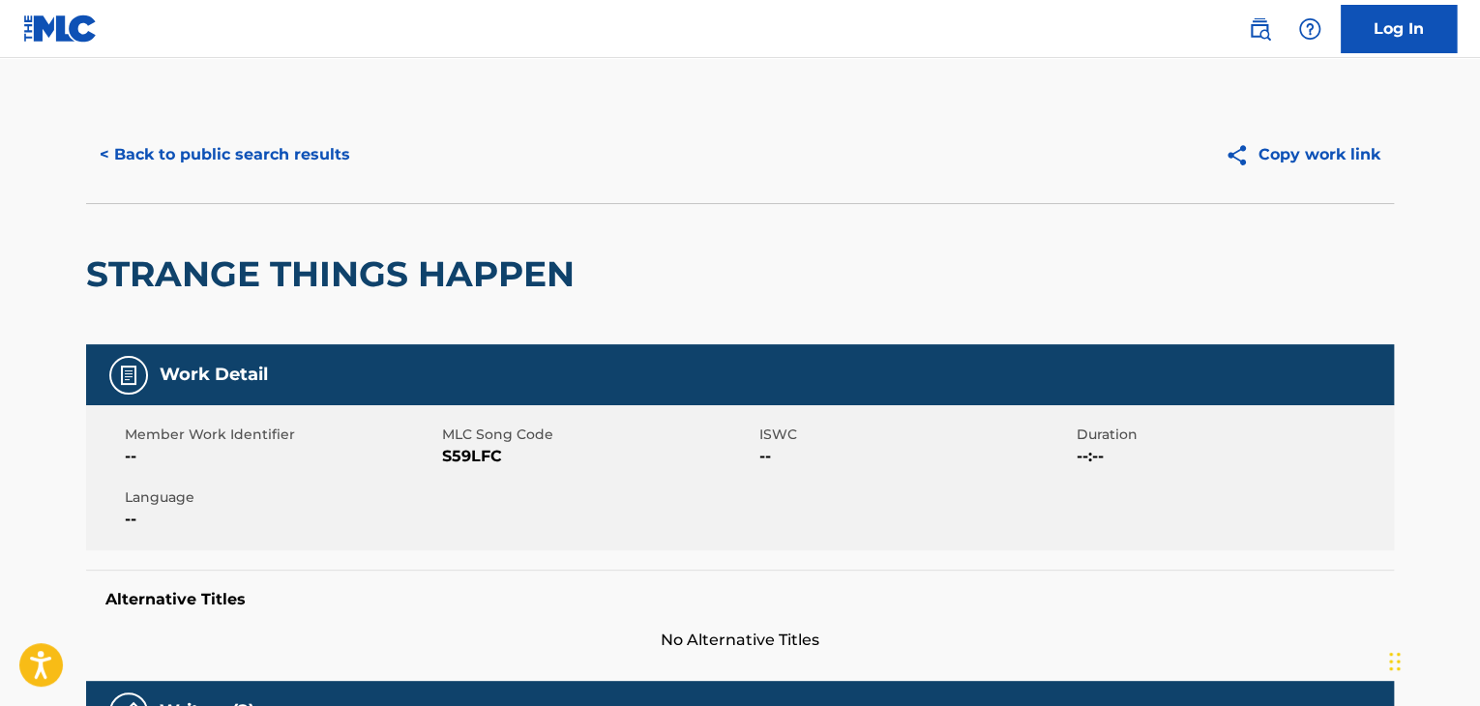
click at [467, 455] on span "S59LFC" at bounding box center [598, 456] width 312 height 23
copy span "S59LFC"
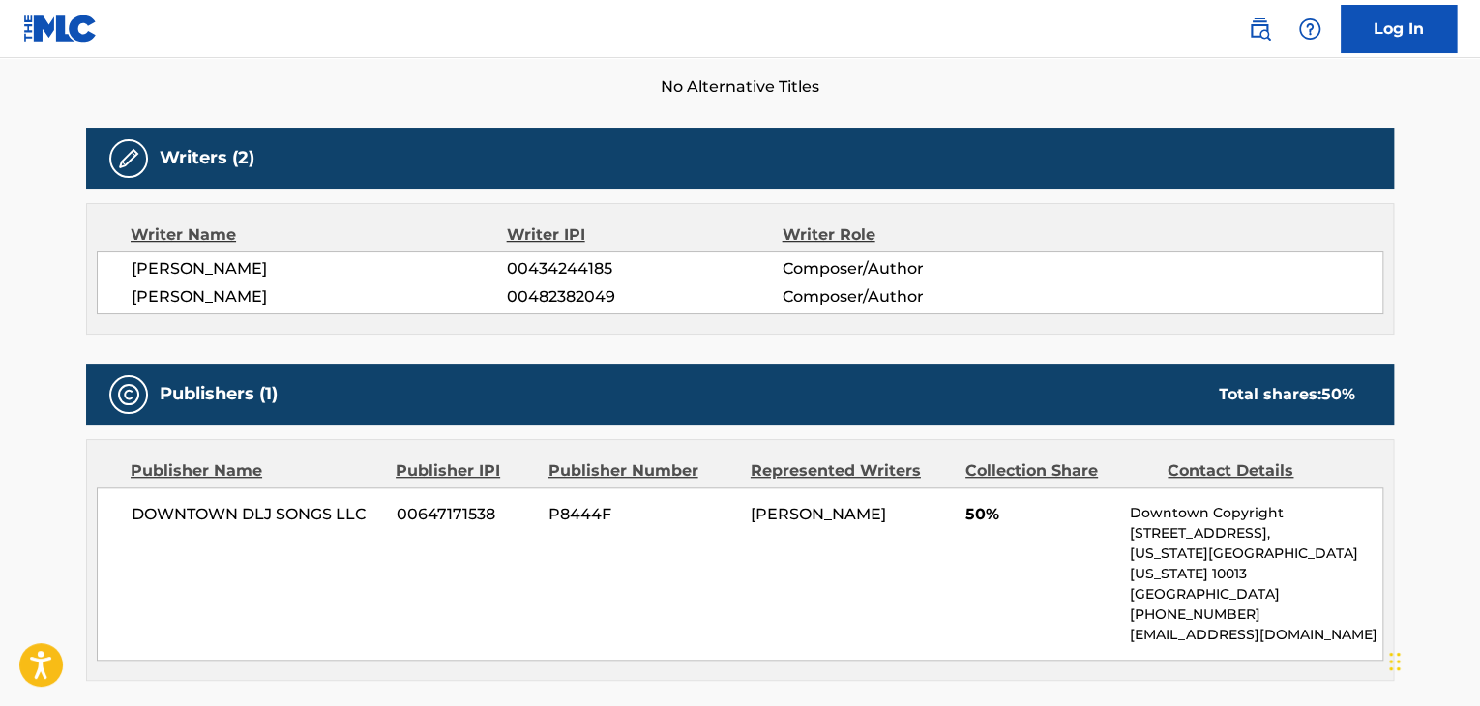
scroll to position [780, 0]
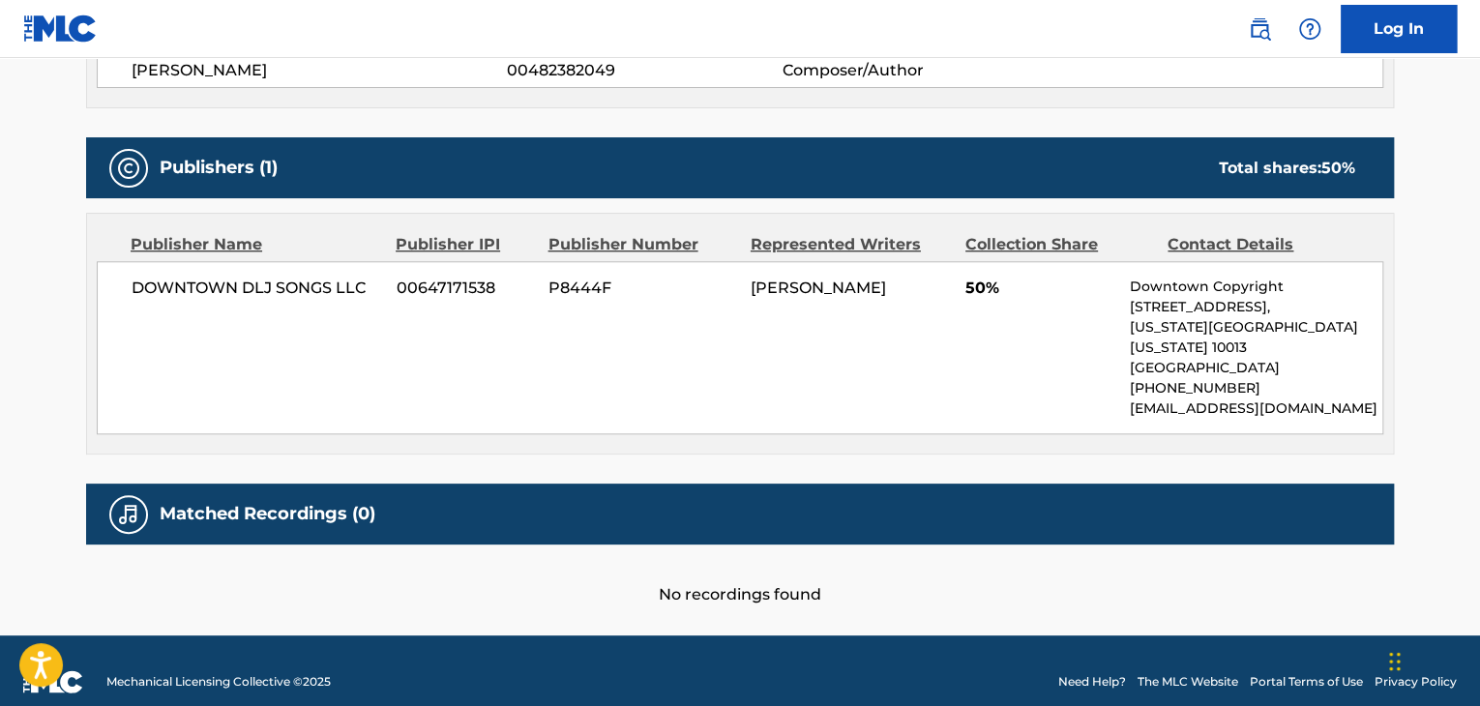
click at [199, 277] on span "DOWNTOWN DLJ SONGS LLC" at bounding box center [257, 288] width 251 height 23
copy div "DOWNTOWN DLJ SONGS LLC"
